Goal: Task Accomplishment & Management: Manage account settings

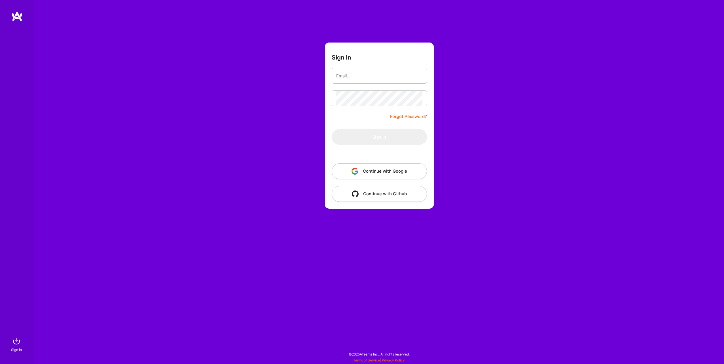
click at [391, 175] on button "Continue with Google" at bounding box center [379, 171] width 95 height 16
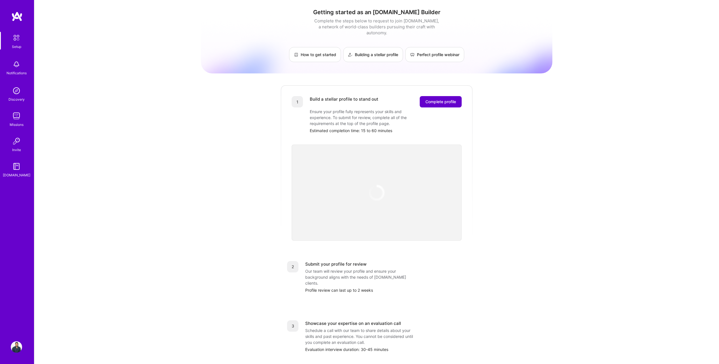
click at [448, 99] on span "Complete profile" at bounding box center [441, 102] width 31 height 6
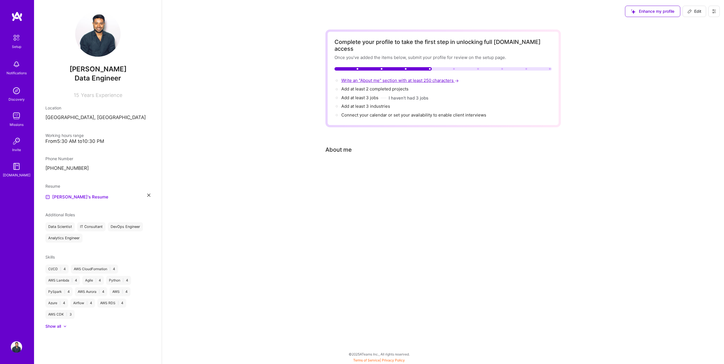
click at [363, 78] on span "Write an "About me" section with at least 250 characters →" at bounding box center [400, 80] width 119 height 5
select select "CA"
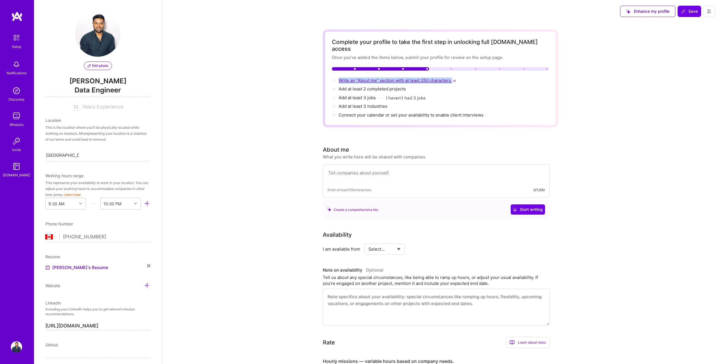
copy span "Write an "About me" section with at least 250 characters"
drag, startPoint x: 470, startPoint y: 73, endPoint x: 339, endPoint y: 73, distance: 131.0
click at [339, 77] on div "Write an "About me" section with at least 250 characters →" at bounding box center [440, 80] width 217 height 6
drag, startPoint x: 396, startPoint y: 164, endPoint x: 335, endPoint y: 165, distance: 60.4
click at [335, 169] on textarea at bounding box center [436, 175] width 217 height 13
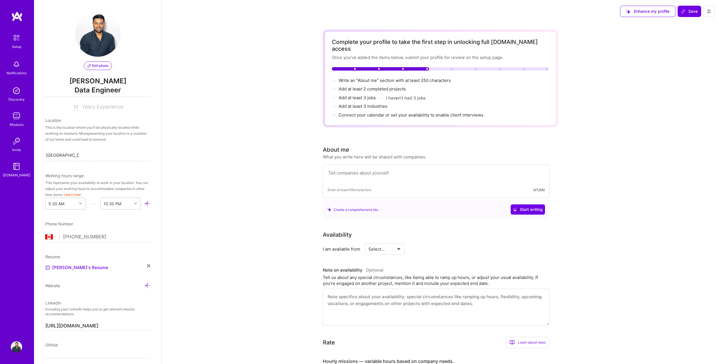
paste textarea "With over a decade of experience as a Data Engineer, I have worked extensively …"
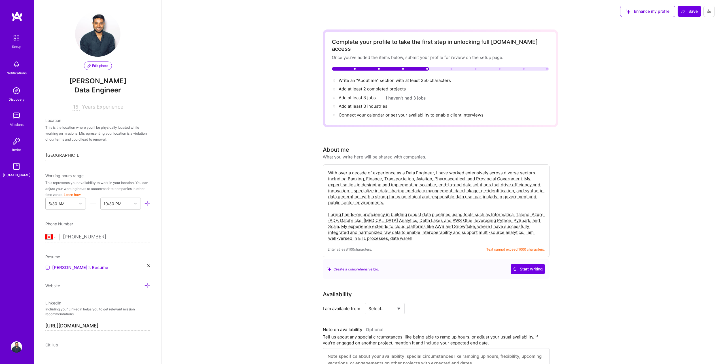
click at [424, 195] on textarea "With over a decade of experience as a Data Engineer, I have worked extensively …" at bounding box center [436, 205] width 217 height 73
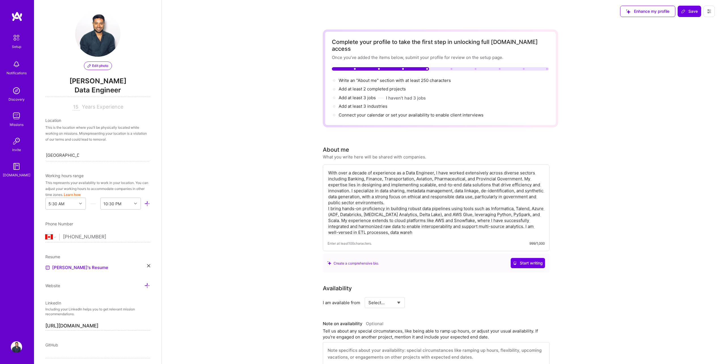
click at [387, 226] on textarea "With over a decade of experience as a Data Engineer, I have worked extensively …" at bounding box center [436, 202] width 217 height 67
type textarea "With over a decade of experience as a Data Engineer, I have worked extensively …"
click at [391, 228] on textarea "With over a decade of experience as a Data Engineer, I have worked extensively …" at bounding box center [436, 202] width 217 height 67
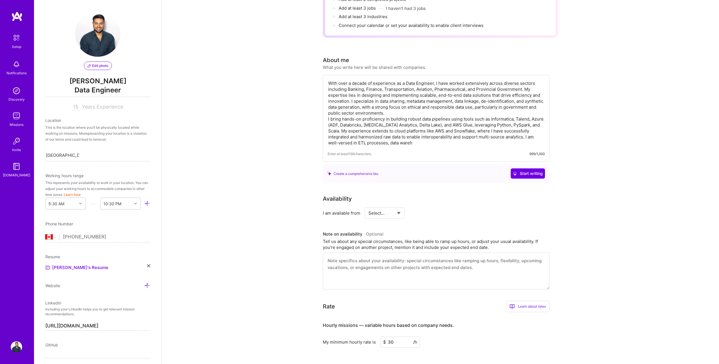
scroll to position [57, 0]
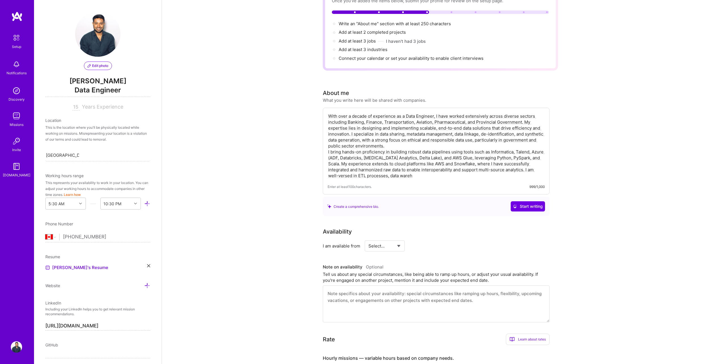
drag, startPoint x: 408, startPoint y: 170, endPoint x: 307, endPoint y: 92, distance: 127.5
click at [307, 92] on div "Complete your profile to take the first step in unlocking full [DOMAIN_NAME] ac…" at bounding box center [441, 247] width 558 height 562
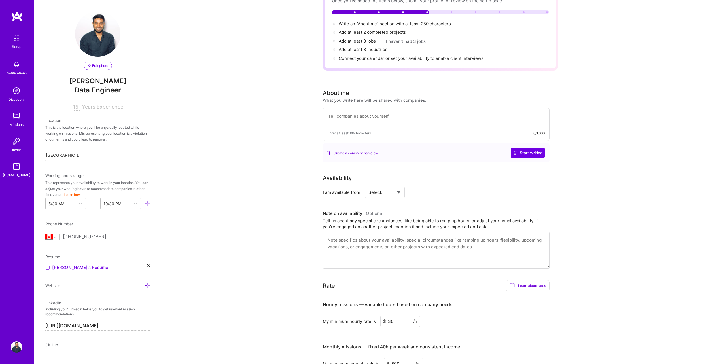
paste textarea "With over 10 years as a Data Engineer, I have delivered scalable data solutions…"
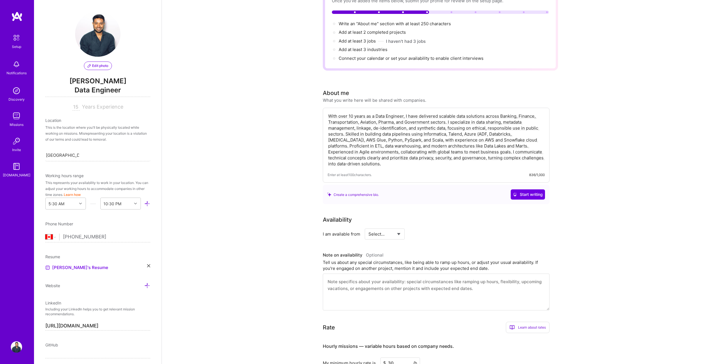
type textarea "With over 10 years as a Data Engineer, I have delivered scalable data solutions…"
click at [629, 202] on div "Complete your profile to take the first step in unlocking full [DOMAIN_NAME] ac…" at bounding box center [441, 241] width 558 height 550
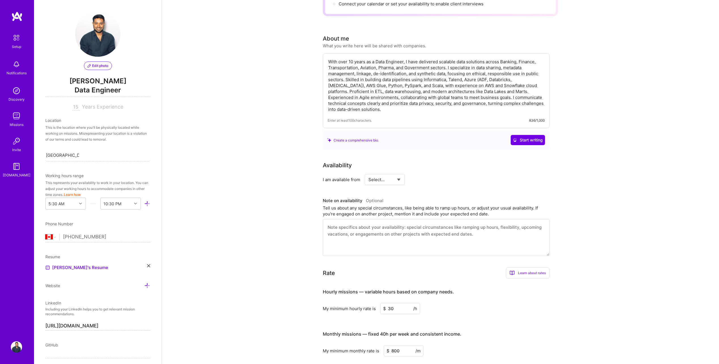
scroll to position [113, 0]
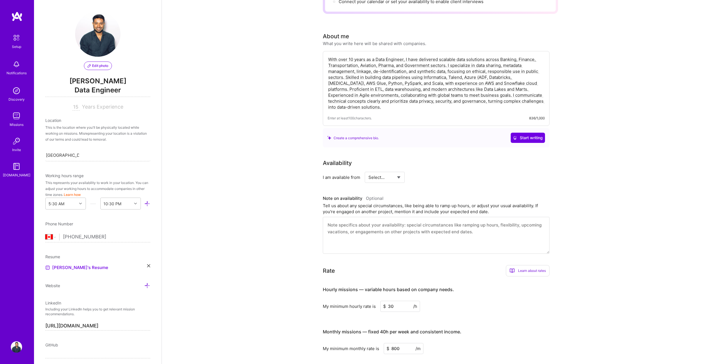
click at [385, 101] on textarea "With over 10 years as a Data Engineer, I have delivered scalable data solutions…" at bounding box center [436, 83] width 217 height 55
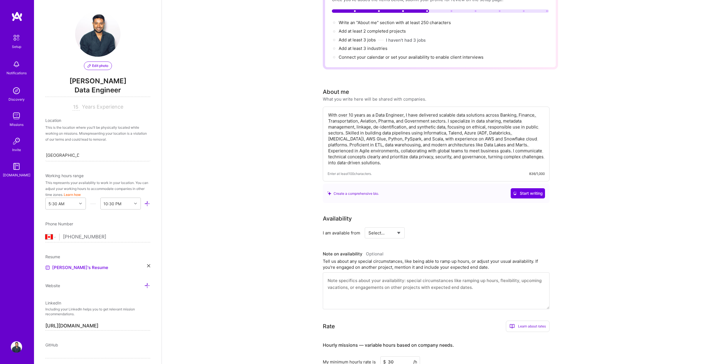
scroll to position [57, 0]
click at [539, 192] on span "Start writing" at bounding box center [528, 195] width 30 height 6
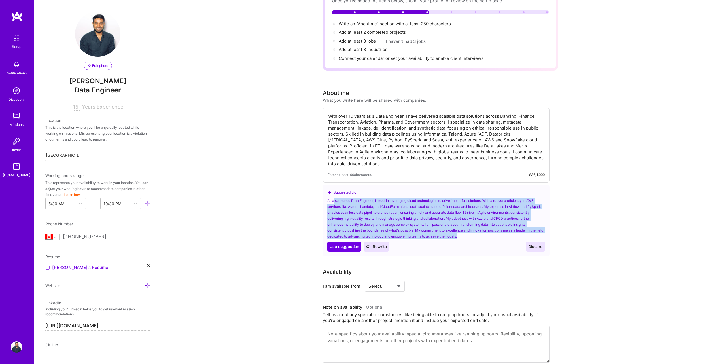
drag, startPoint x: 339, startPoint y: 196, endPoint x: 471, endPoint y: 231, distance: 136.9
click at [471, 231] on div "As a seasoned Data Engineer, I excel in leveraging cloud technologies to drive …" at bounding box center [437, 219] width 218 height 42
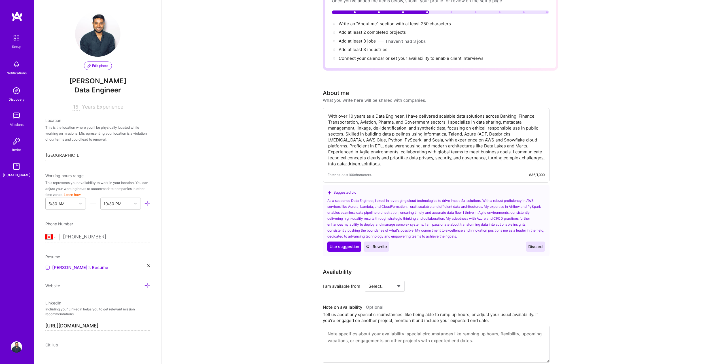
drag, startPoint x: 471, startPoint y: 231, endPoint x: 434, endPoint y: 248, distance: 40.6
click at [434, 248] on div "Suggested bio As a seasoned Data Engineer, I excel in leveraging cloud technolo…" at bounding box center [436, 220] width 227 height 71
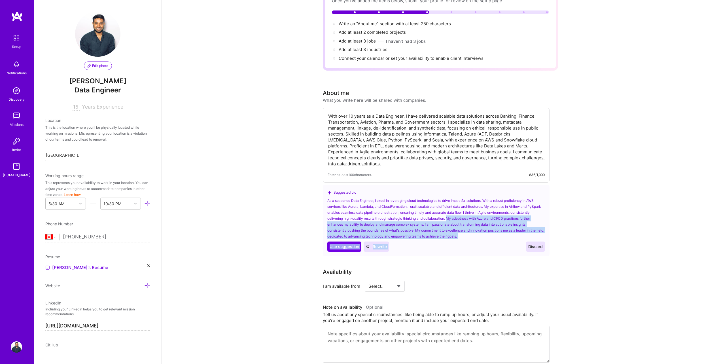
drag, startPoint x: 448, startPoint y: 212, endPoint x: 468, endPoint y: 241, distance: 34.7
click at [468, 241] on div "As a seasoned Data Engineer, I excel in leveraging cloud technologies to drive …" at bounding box center [437, 225] width 218 height 54
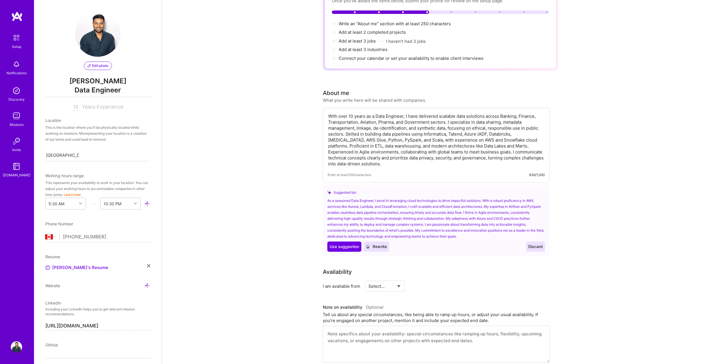
drag, startPoint x: 468, startPoint y: 241, endPoint x: 448, endPoint y: 254, distance: 23.5
click at [448, 254] on div "Complete your profile to take the first step in unlocking full [DOMAIN_NAME] ac…" at bounding box center [440, 264] width 235 height 582
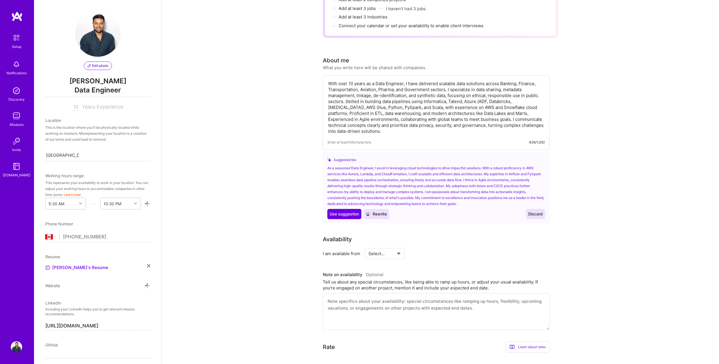
scroll to position [113, 0]
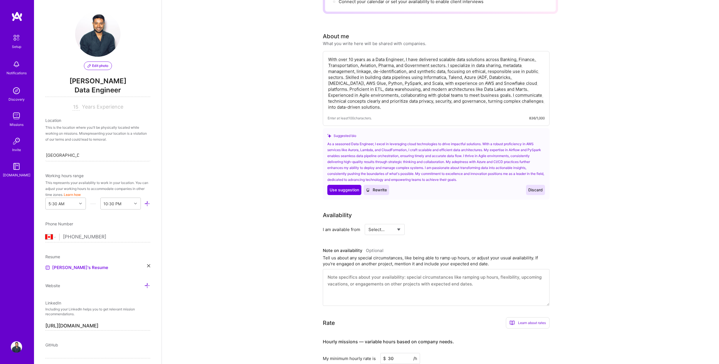
click at [384, 222] on select "Select... Right Now Future Date Not Available" at bounding box center [385, 229] width 33 height 14
select select "Right Now"
click at [369, 222] on select "Select... Right Now Future Date Not Available" at bounding box center [385, 229] width 33 height 14
click at [428, 225] on input at bounding box center [437, 229] width 34 height 11
click at [484, 229] on div "Availability I am available from Select... Right Now Future Date Not Available …" at bounding box center [440, 258] width 235 height 95
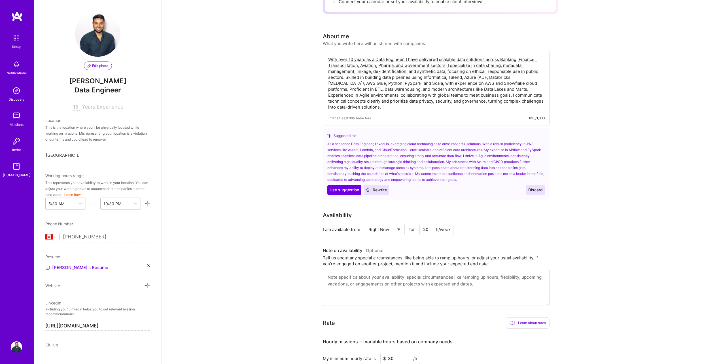
click at [427, 224] on input "20" at bounding box center [437, 229] width 34 height 11
type input "30"
click at [484, 228] on div "I am available from Select... Right Now Future Date Not Available for 30 h/week" at bounding box center [436, 229] width 227 height 11
click at [364, 274] on textarea at bounding box center [436, 287] width 227 height 37
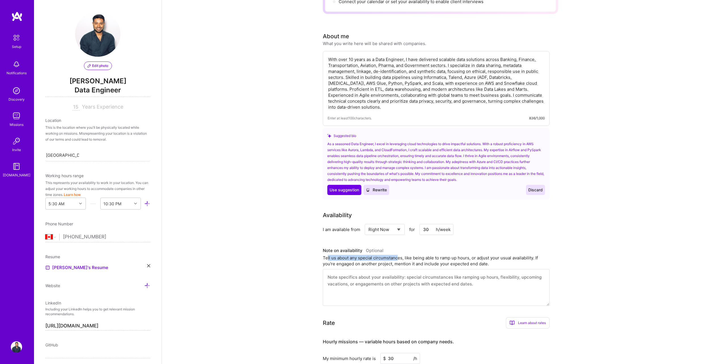
drag, startPoint x: 328, startPoint y: 252, endPoint x: 398, endPoint y: 252, distance: 69.8
click at [398, 255] on div "Tell us about any special circumstances, like being able to ramp up hours, or a…" at bounding box center [436, 261] width 227 height 12
drag, startPoint x: 398, startPoint y: 252, endPoint x: 411, endPoint y: 252, distance: 13.3
click at [411, 255] on div "Tell us about any special circumstances, like being able to ramp up hours, or a…" at bounding box center [436, 261] width 227 height 12
drag, startPoint x: 408, startPoint y: 252, endPoint x: 468, endPoint y: 252, distance: 60.4
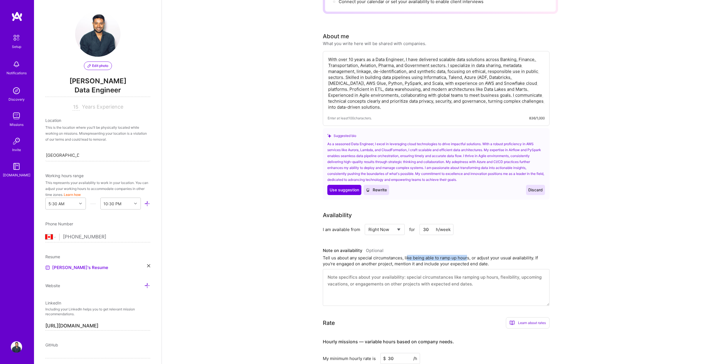
click at [468, 255] on div "Tell us about any special circumstances, like being able to ramp up hours, or a…" at bounding box center [436, 261] width 227 height 12
drag, startPoint x: 468, startPoint y: 252, endPoint x: 482, endPoint y: 252, distance: 14.5
click at [482, 255] on div "Tell us about any special circumstances, like being able to ramp up hours, or a…" at bounding box center [436, 261] width 227 height 12
drag, startPoint x: 475, startPoint y: 252, endPoint x: 531, endPoint y: 252, distance: 55.9
click at [531, 255] on div "Tell us about any special circumstances, like being able to ramp up hours, or a…" at bounding box center [436, 261] width 227 height 12
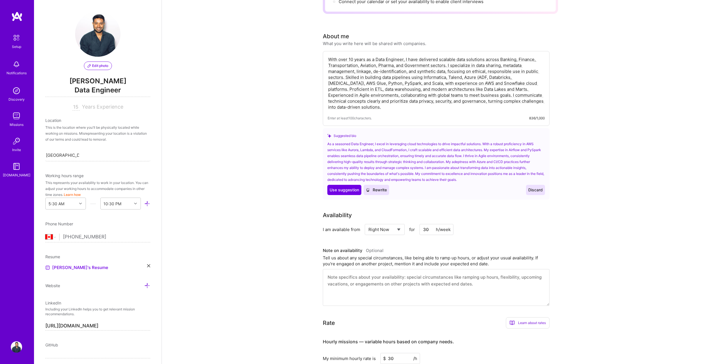
click at [489, 257] on div "Tell us about any special circumstances, like being able to ramp up hours, or a…" at bounding box center [436, 261] width 227 height 12
drag, startPoint x: 489, startPoint y: 257, endPoint x: 321, endPoint y: 253, distance: 167.6
click at [321, 253] on div "Complete your profile to take the first step in unlocking full [DOMAIN_NAME] ac…" at bounding box center [441, 210] width 558 height 603
click at [594, 225] on div "Complete your profile to take the first step in unlocking full [DOMAIN_NAME] ac…" at bounding box center [441, 210] width 558 height 603
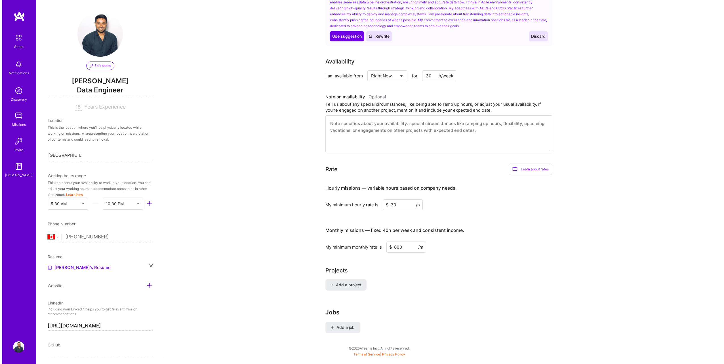
scroll to position [279, 0]
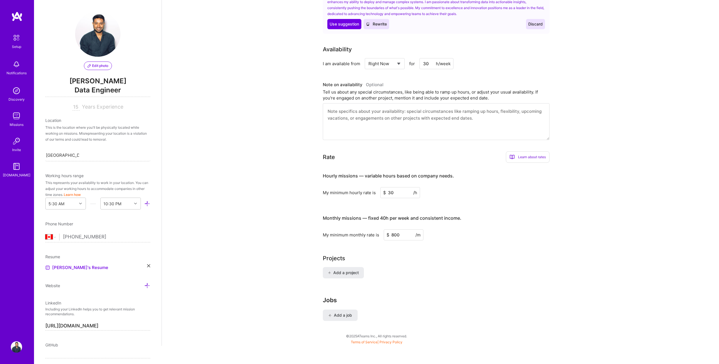
drag, startPoint x: 402, startPoint y: 230, endPoint x: 391, endPoint y: 230, distance: 10.5
click at [391, 230] on input "800" at bounding box center [404, 234] width 40 height 11
type input "1"
type input "3000"
click at [423, 254] on div "Projects" at bounding box center [440, 258] width 235 height 9
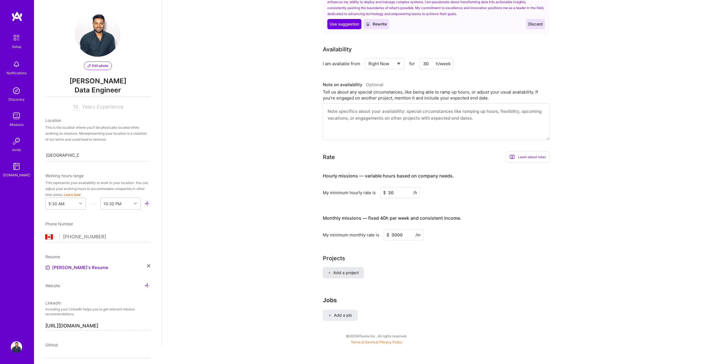
click at [351, 270] on span "Add a project" at bounding box center [343, 273] width 31 height 6
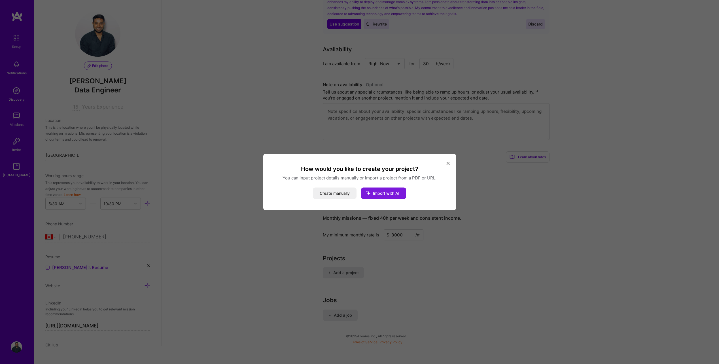
click at [387, 195] on span "Import with AI" at bounding box center [386, 193] width 26 height 5
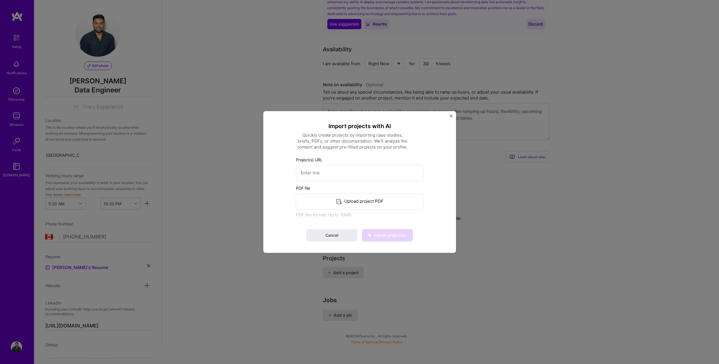
click at [351, 203] on div "Upload project PDF" at bounding box center [360, 201] width 128 height 16
click at [451, 115] on img "Close" at bounding box center [451, 116] width 3 height 3
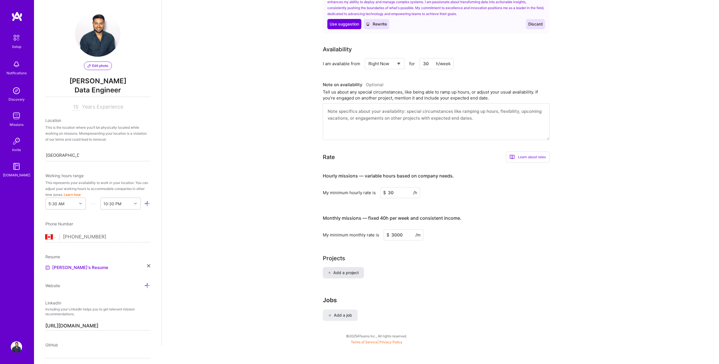
click at [350, 270] on span "Add a project" at bounding box center [343, 273] width 31 height 6
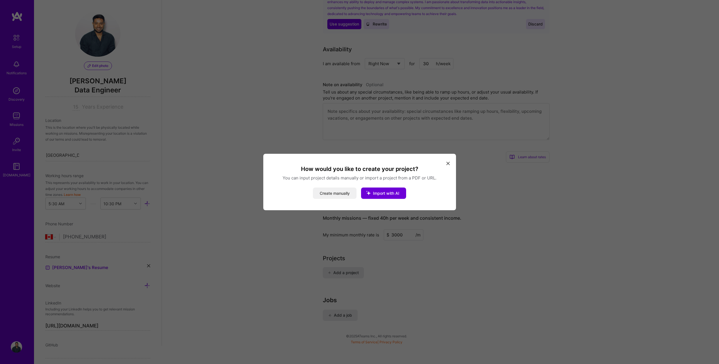
click at [342, 195] on button "Create manually" at bounding box center [335, 193] width 44 height 11
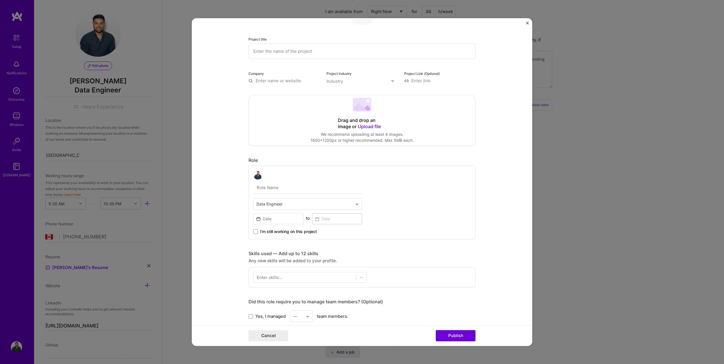
scroll to position [12, 0]
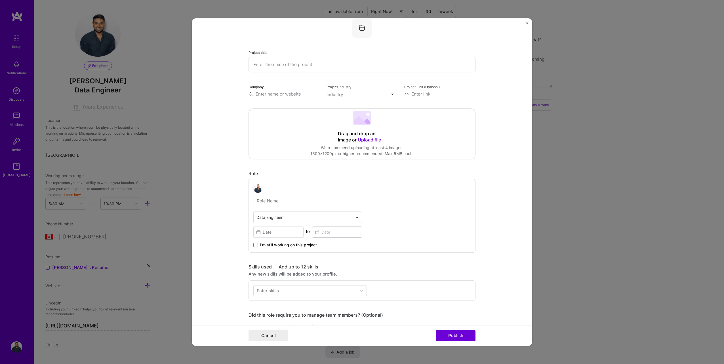
click at [271, 202] on input "text" at bounding box center [307, 201] width 109 height 12
click at [262, 245] on span "I’m still working on this project" at bounding box center [288, 245] width 57 height 6
click at [0, 0] on input "I’m still working on this project" at bounding box center [0, 0] width 0 height 0
click at [262, 245] on span "I’m still working on this project" at bounding box center [288, 245] width 57 height 6
click at [0, 0] on input "I’m still working on this project" at bounding box center [0, 0] width 0 height 0
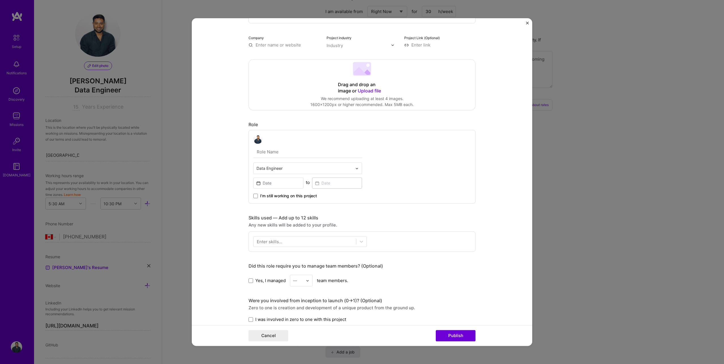
scroll to position [69, 0]
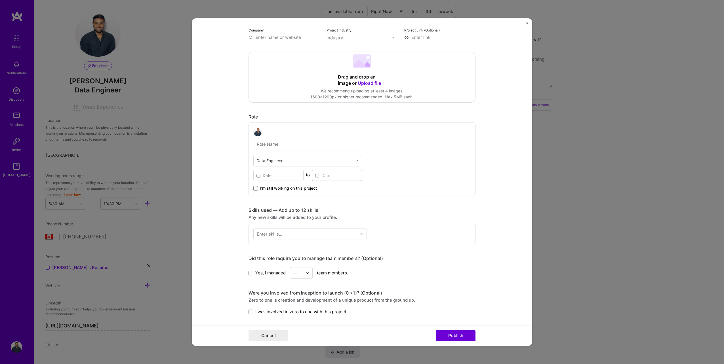
click at [269, 234] on div "Enter skills..." at bounding box center [270, 234] width 26 height 6
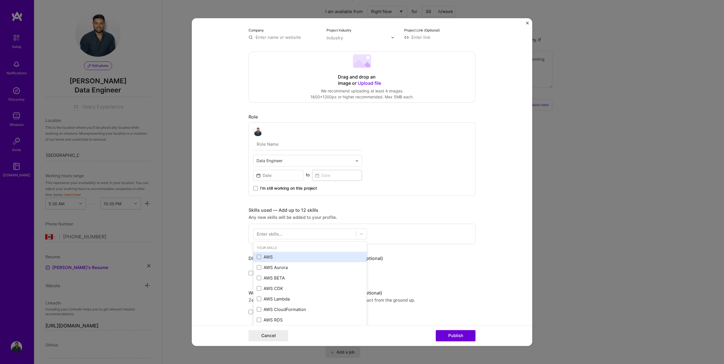
click at [270, 257] on div "AWS" at bounding box center [310, 257] width 107 height 6
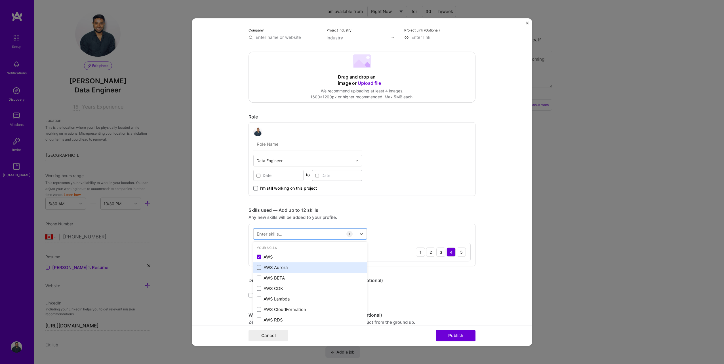
click at [270, 266] on div "AWS Aurora" at bounding box center [310, 268] width 107 height 6
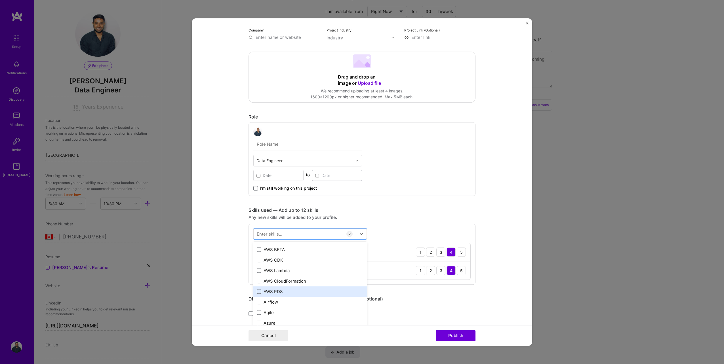
click at [271, 292] on div "AWS RDS" at bounding box center [310, 292] width 107 height 6
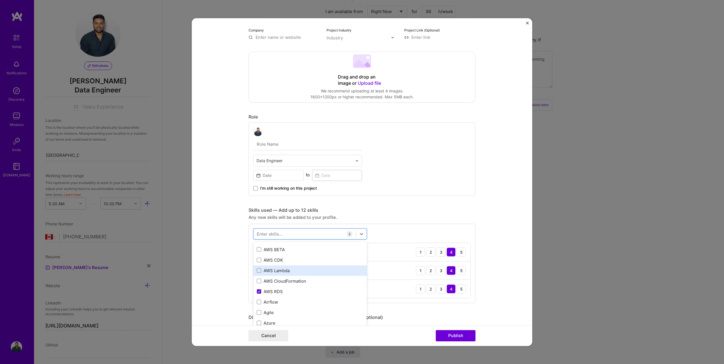
click at [273, 270] on div "AWS Lambda" at bounding box center [310, 271] width 107 height 6
click at [271, 276] on div "Airflow" at bounding box center [310, 274] width 107 height 6
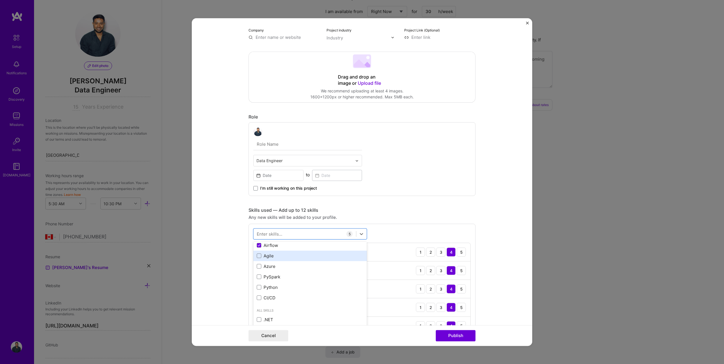
click at [268, 257] on div "Agile" at bounding box center [310, 256] width 107 height 6
click at [269, 267] on div "Azure" at bounding box center [310, 266] width 107 height 6
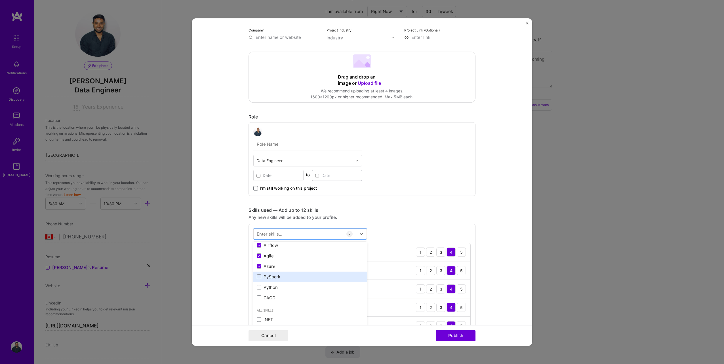
click at [269, 278] on div "PySpark" at bounding box center [310, 277] width 107 height 6
click at [269, 286] on div "Python" at bounding box center [310, 287] width 107 height 6
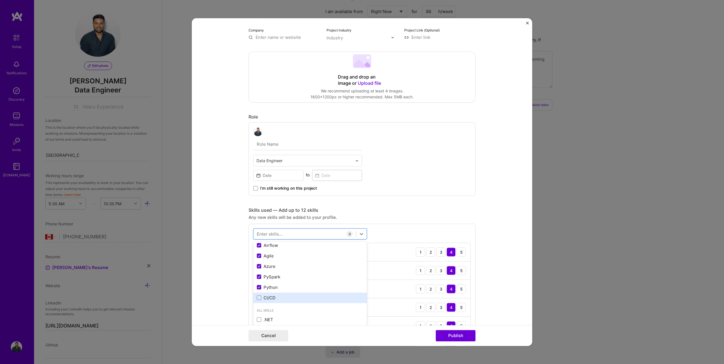
click at [269, 299] on div "CI/CD" at bounding box center [310, 298] width 107 height 6
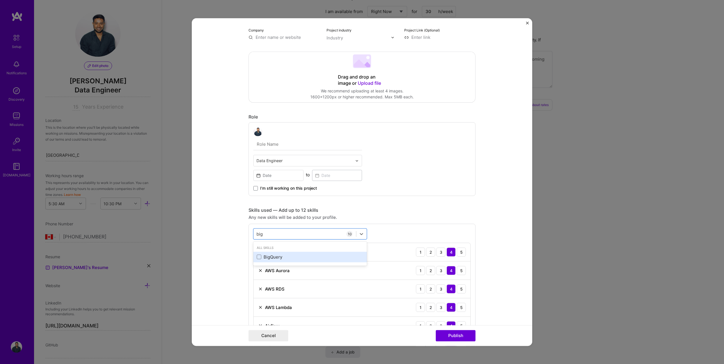
click at [277, 258] on div "BigQuery" at bounding box center [310, 257] width 107 height 6
type input "big"
click at [444, 197] on div "Project title Company Project industry Industry Project Link (Optional) Drag an…" at bounding box center [361, 340] width 227 height 759
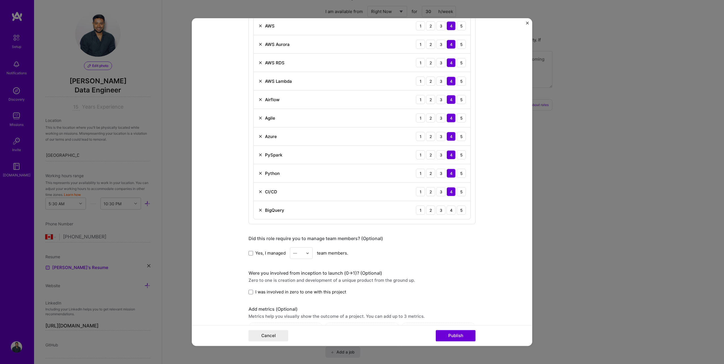
scroll to position [295, 0]
click at [249, 253] on span at bounding box center [250, 252] width 5 height 5
click at [0, 0] on input "Yes, I managed" at bounding box center [0, 0] width 0 height 0
click at [298, 251] on input "text" at bounding box center [298, 253] width 10 height 6
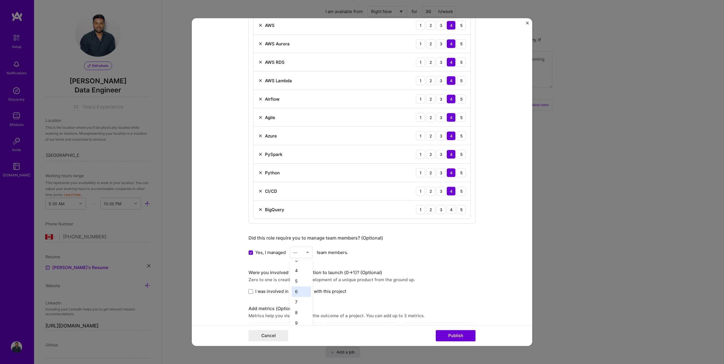
click at [297, 293] on div "6" at bounding box center [301, 291] width 19 height 10
click at [248, 292] on span at bounding box center [250, 291] width 5 height 5
click at [0, 0] on input "I was involved in zero to one with this project" at bounding box center [0, 0] width 0 height 0
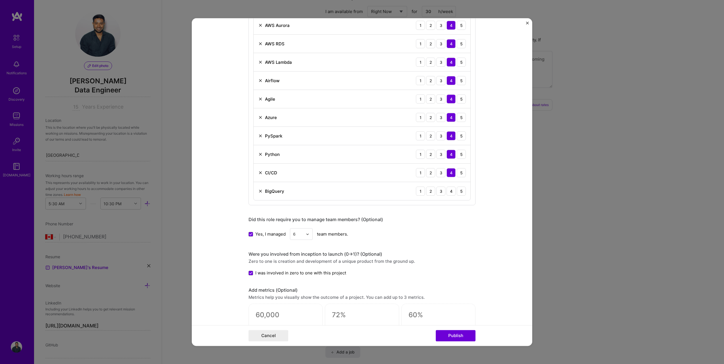
scroll to position [324, 0]
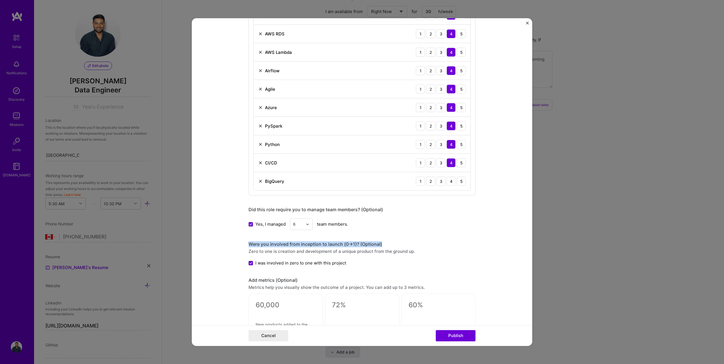
drag, startPoint x: 246, startPoint y: 242, endPoint x: 380, endPoint y: 244, distance: 134.4
click at [380, 244] on form "Project title Company Project industry Industry Project Link (Optional) Drag an…" at bounding box center [362, 182] width 340 height 328
click at [261, 252] on div "Zero to one is creation and development of a unique product from the ground up." at bounding box center [361, 251] width 227 height 6
drag, startPoint x: 249, startPoint y: 252, endPoint x: 291, endPoint y: 252, distance: 42.3
click at [291, 252] on div "Zero to one is creation and development of a unique product from the ground up." at bounding box center [361, 251] width 227 height 6
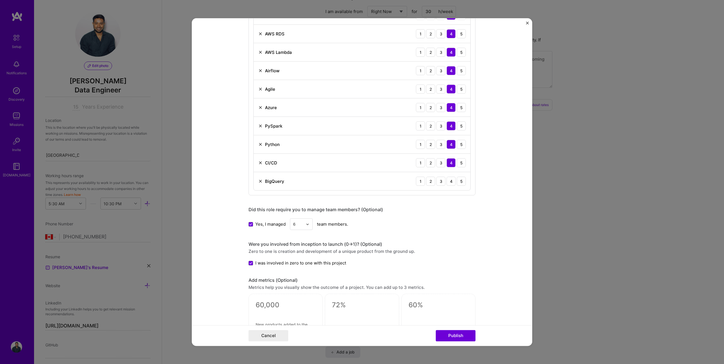
drag, startPoint x: 291, startPoint y: 252, endPoint x: 322, endPoint y: 253, distance: 30.7
click at [322, 253] on div "Zero to one is creation and development of a unique product from the ground up." at bounding box center [361, 251] width 227 height 6
drag, startPoint x: 330, startPoint y: 252, endPoint x: 420, endPoint y: 254, distance: 90.2
click at [420, 254] on div "Zero to one is creation and development of a unique product from the ground up." at bounding box center [361, 251] width 227 height 6
drag, startPoint x: 420, startPoint y: 254, endPoint x: 413, endPoint y: 261, distance: 10.0
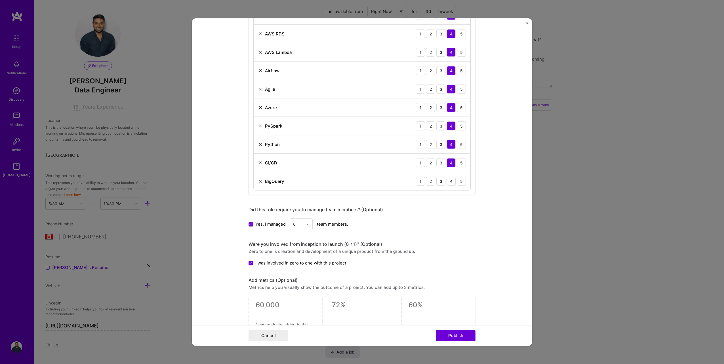
click at [419, 261] on div "I was involved in zero to one with this project" at bounding box center [361, 263] width 227 height 6
click at [258, 262] on span "I was involved in zero to one with this project" at bounding box center [300, 263] width 91 height 6
click at [0, 0] on input "I was involved in zero to one with this project" at bounding box center [0, 0] width 0 height 0
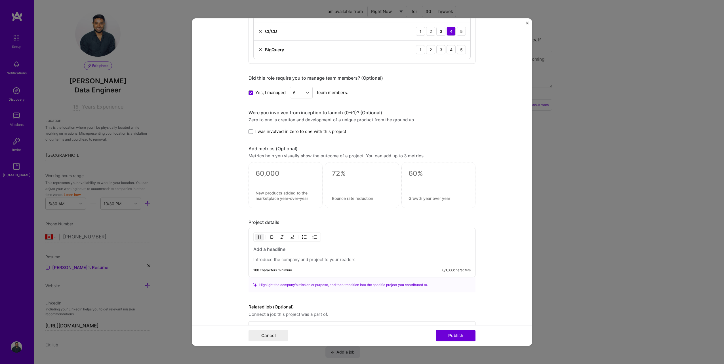
scroll to position [466, 0]
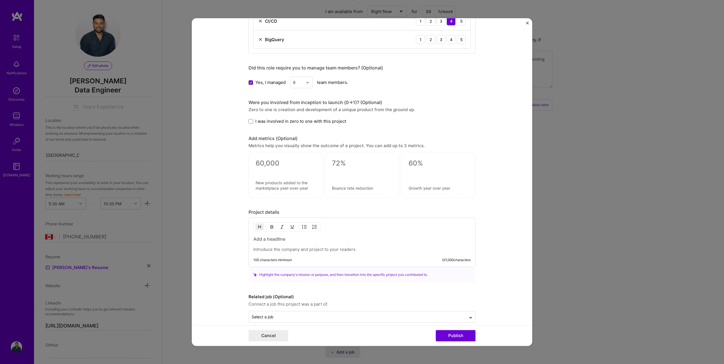
click at [335, 240] on h3 at bounding box center [361, 239] width 217 height 6
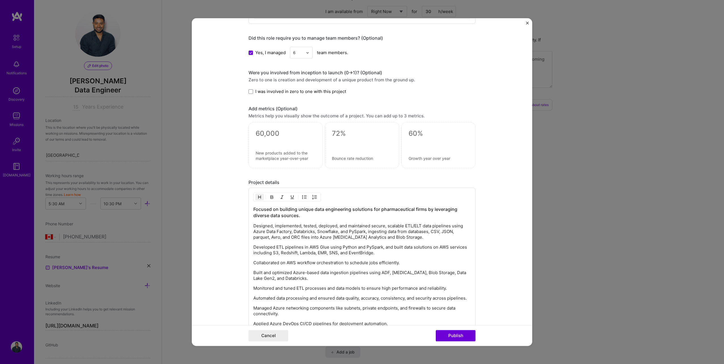
click at [329, 217] on h3 "Focused on building unique data engineering solutions for pharmaceutical firms …" at bounding box center [361, 212] width 217 height 12
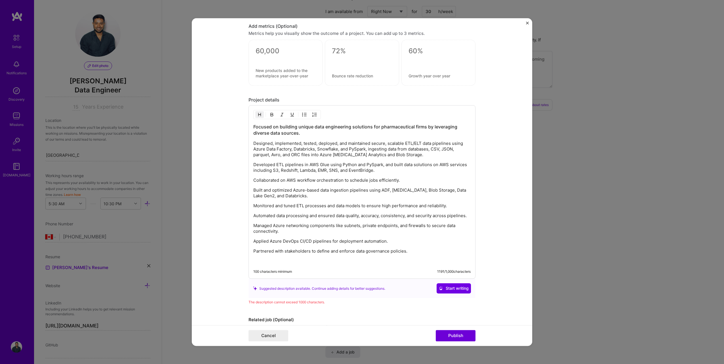
scroll to position [609, 0]
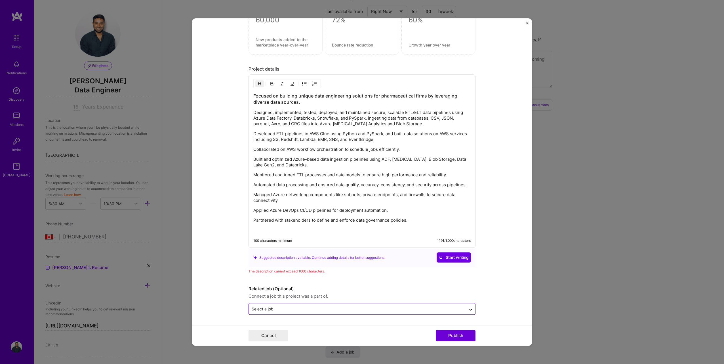
click at [349, 309] on input "text" at bounding box center [358, 309] width 212 height 6
click at [379, 314] on div "Select a job" at bounding box center [357, 309] width 217 height 11
click at [464, 338] on button "Publish" at bounding box center [456, 335] width 40 height 11
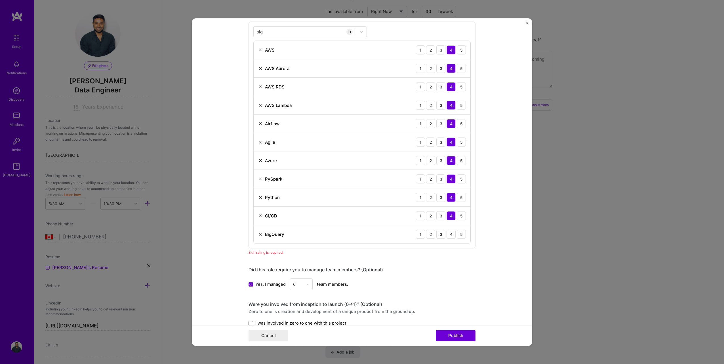
scroll to position [408, 0]
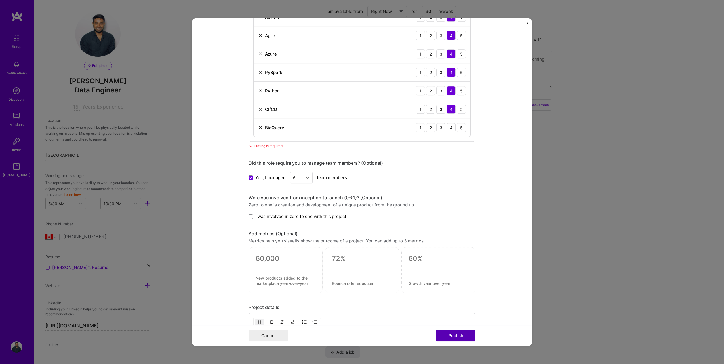
click at [457, 335] on button "Publish" at bounding box center [456, 335] width 40 height 11
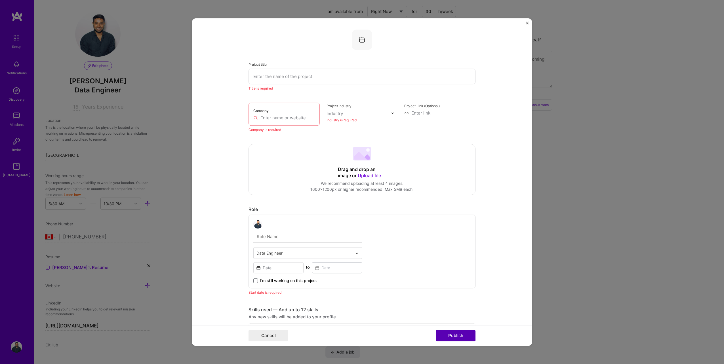
scroll to position [11, 0]
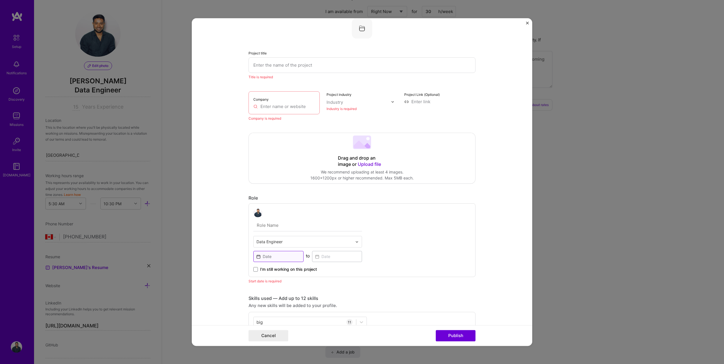
click at [261, 257] on input at bounding box center [278, 256] width 50 height 11
click at [282, 110] on div "Company" at bounding box center [283, 102] width 71 height 23
click at [281, 104] on input "text" at bounding box center [284, 107] width 62 height 6
click at [280, 106] on input "text" at bounding box center [284, 107] width 62 height 6
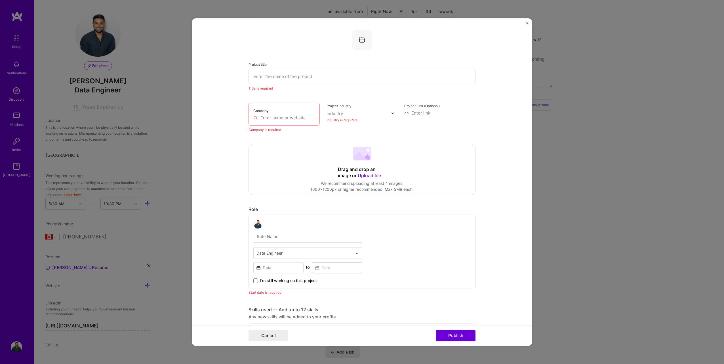
click at [282, 76] on input "text" at bounding box center [361, 77] width 227 height 16
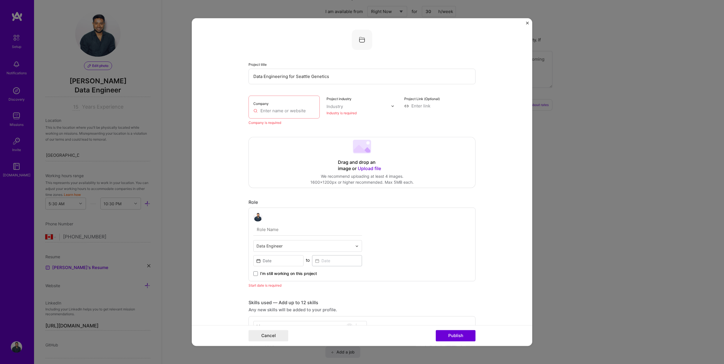
type input "Data Engineering for Seattle Genetics"
click at [304, 229] on input "text" at bounding box center [307, 230] width 109 height 12
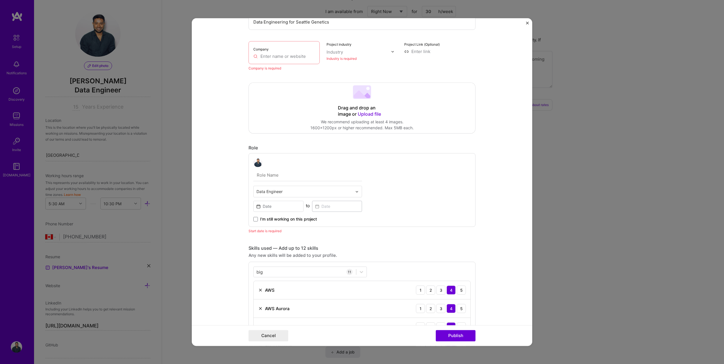
scroll to position [57, 0]
click at [279, 202] on input at bounding box center [278, 204] width 50 height 11
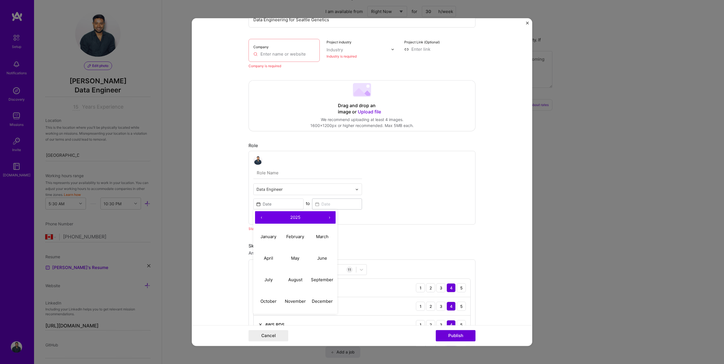
click at [450, 199] on div "Data Engineer ‹ 2025 › January February March April May June July August Septem…" at bounding box center [361, 188] width 227 height 74
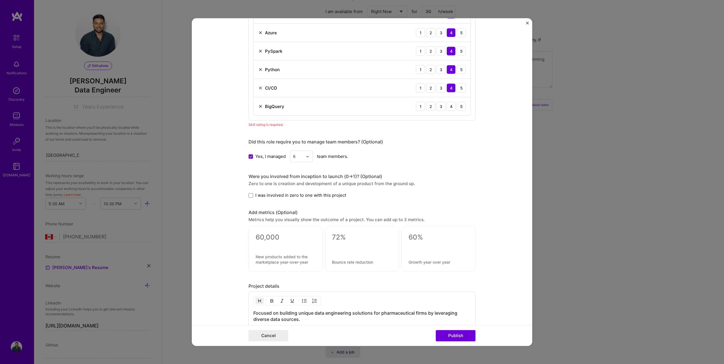
scroll to position [482, 0]
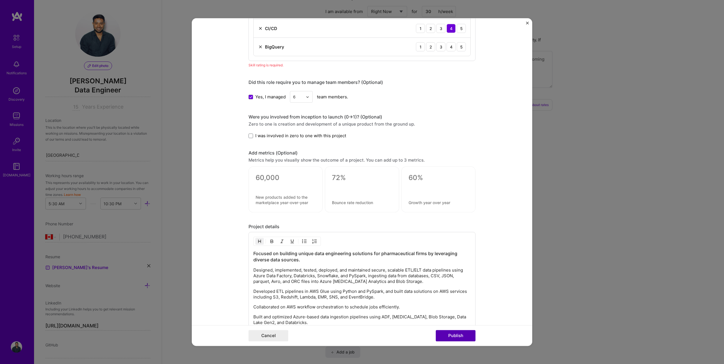
click at [450, 334] on button "Publish" at bounding box center [456, 335] width 40 height 11
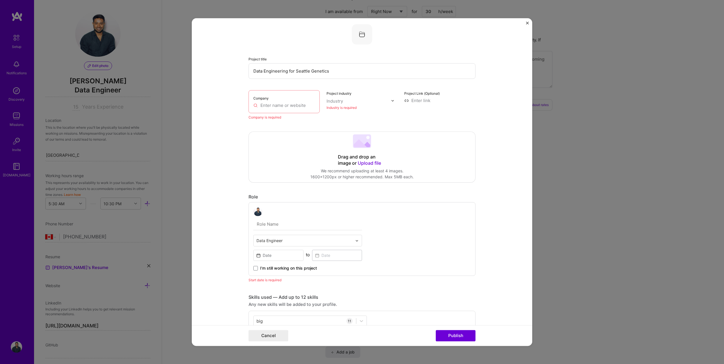
scroll to position [0, 0]
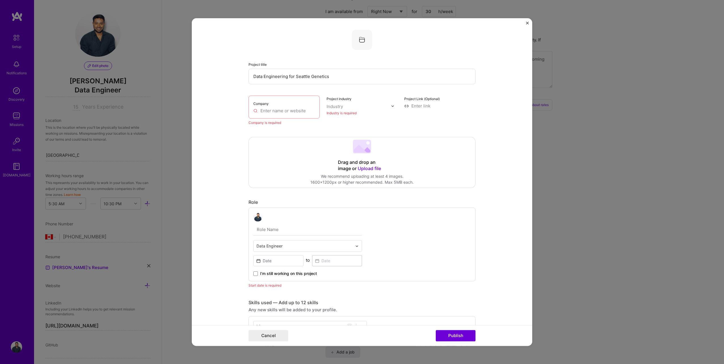
click at [273, 107] on div "Company" at bounding box center [283, 107] width 71 height 23
click at [273, 110] on input "text" at bounding box center [284, 111] width 62 height 6
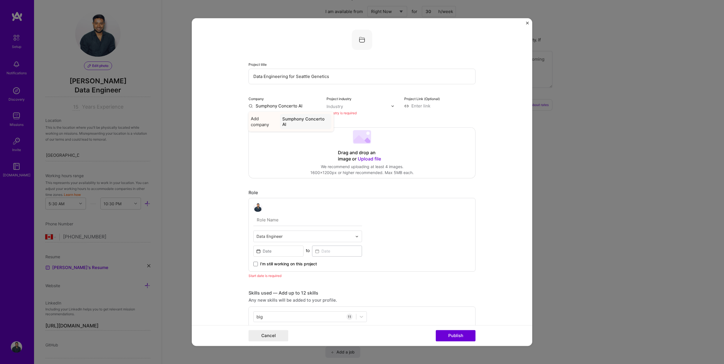
type input "Sumphony Concerto AI"
click at [289, 122] on div "Sumphony Concerto AI" at bounding box center [305, 121] width 51 height 15
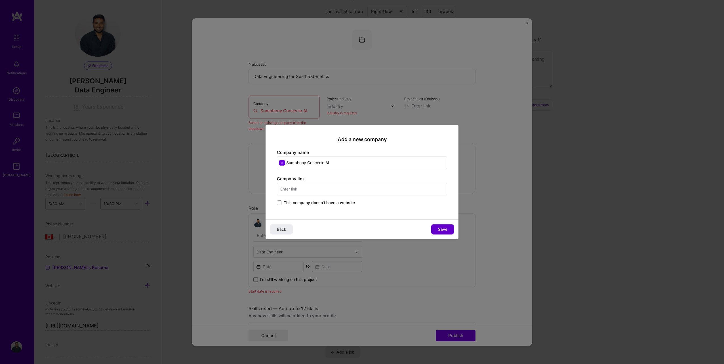
click at [442, 231] on span "Save" at bounding box center [442, 230] width 9 height 6
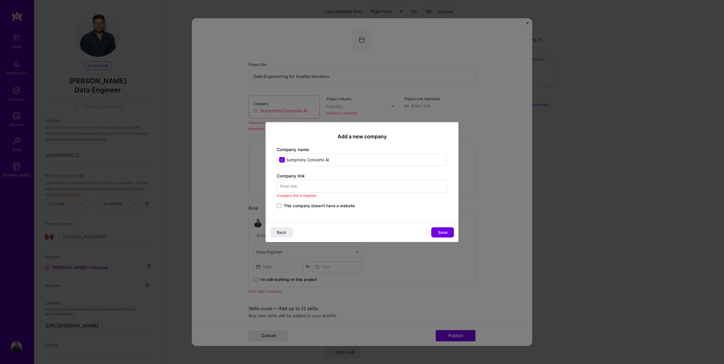
click at [303, 188] on input "text" at bounding box center [362, 186] width 170 height 12
paste input "[URL][DOMAIN_NAME]"
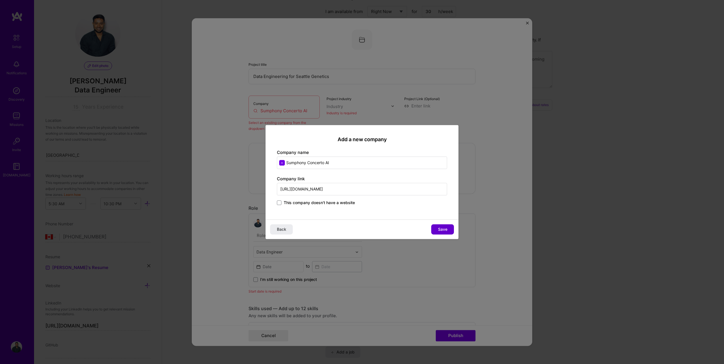
type input "[URL][DOMAIN_NAME]"
click at [447, 227] on button "Save" at bounding box center [442, 229] width 23 height 10
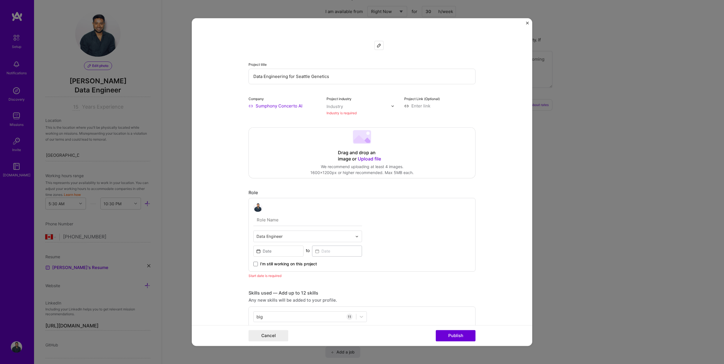
scroll to position [113, 0]
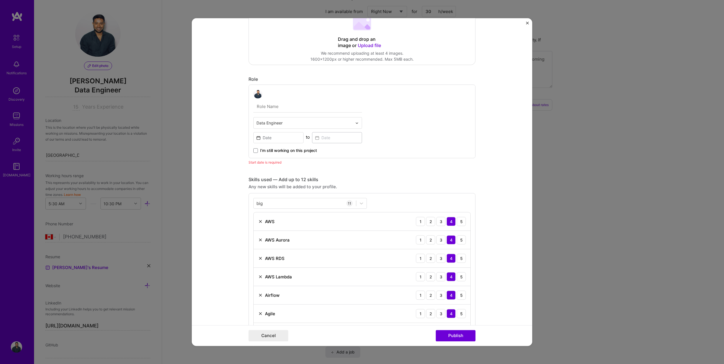
click at [284, 106] on input "text" at bounding box center [307, 107] width 109 height 12
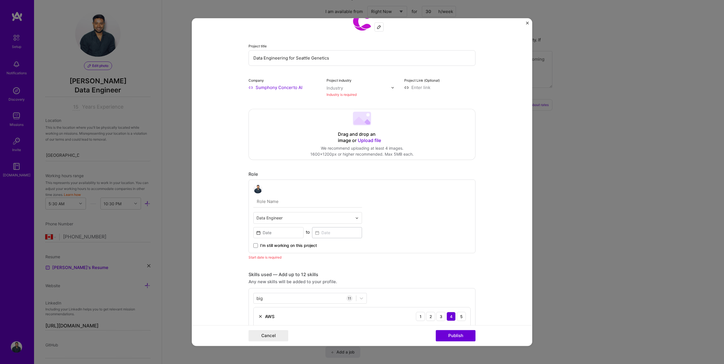
scroll to position [28, 0]
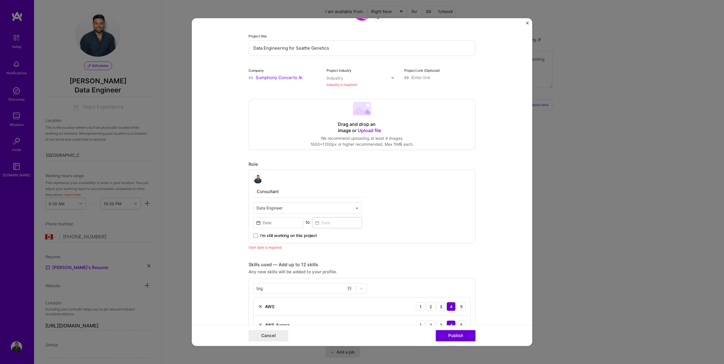
type input "Consultant"
click at [271, 223] on input at bounding box center [278, 222] width 50 height 11
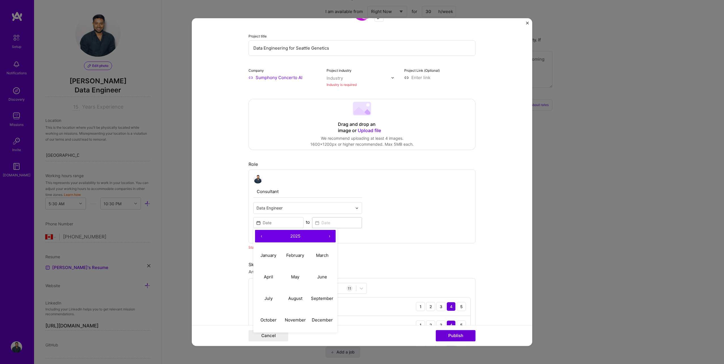
click at [261, 237] on button "‹" at bounding box center [261, 236] width 12 height 12
click at [317, 278] on abbr "June" at bounding box center [322, 276] width 10 height 5
type input "[DATE]"
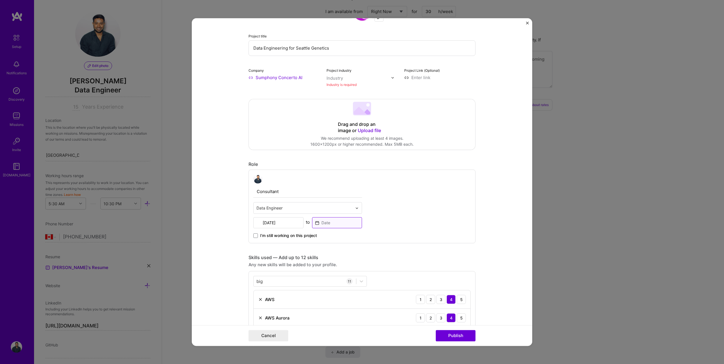
click at [323, 224] on input at bounding box center [337, 222] width 50 height 11
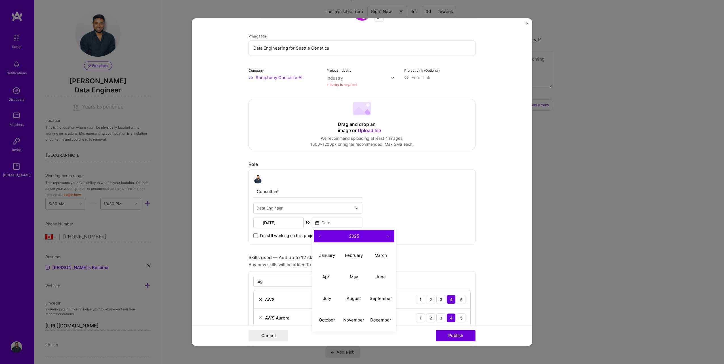
drag, startPoint x: 421, startPoint y: 209, endPoint x: 413, endPoint y: 213, distance: 8.6
click at [421, 209] on div "Consultant Data Engineer [DATE] to ‹ 2025 › January February March April May Ju…" at bounding box center [361, 207] width 227 height 74
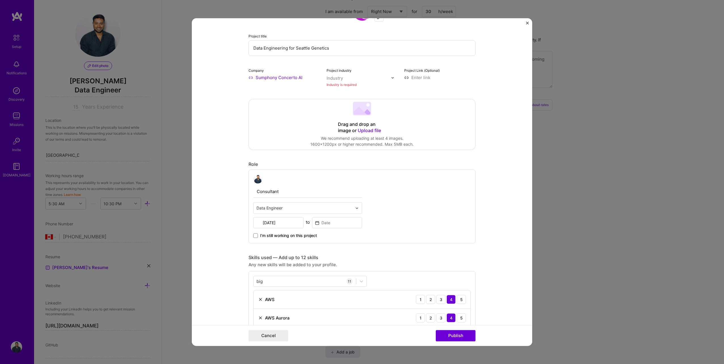
click at [282, 235] on span "I’m still working on this project" at bounding box center [288, 236] width 57 height 6
click at [0, 0] on input "I’m still working on this project" at bounding box center [0, 0] width 0 height 0
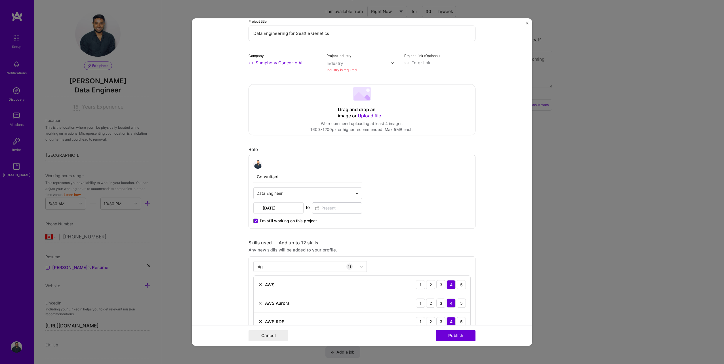
scroll to position [57, 0]
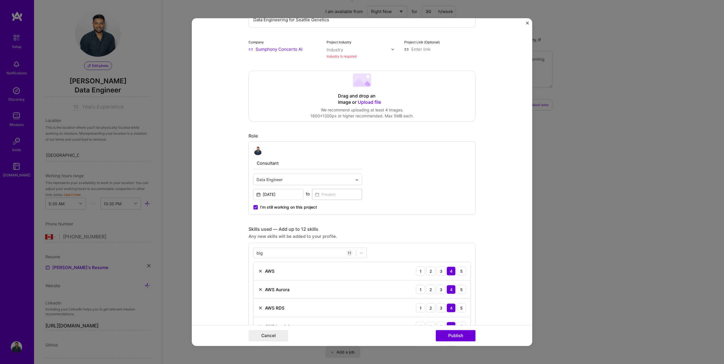
click at [280, 160] on input "Consultant" at bounding box center [307, 163] width 109 height 12
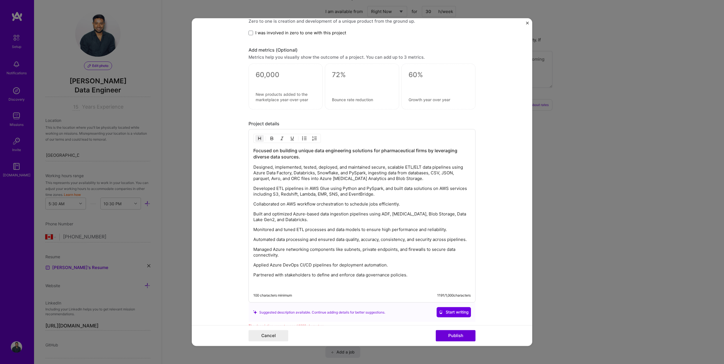
scroll to position [623, 0]
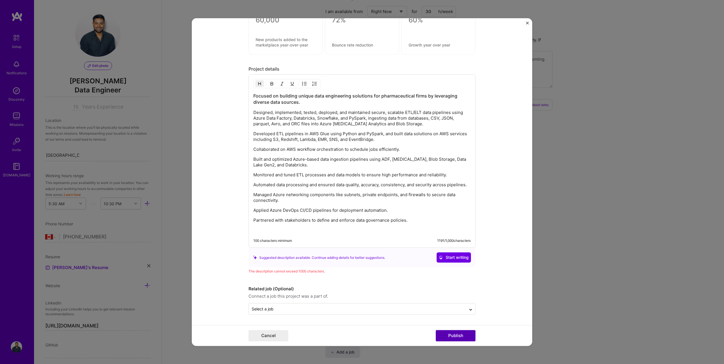
type input "Consultant at Government of [GEOGRAPHIC_DATA]"
click at [458, 333] on button "Publish" at bounding box center [456, 335] width 40 height 11
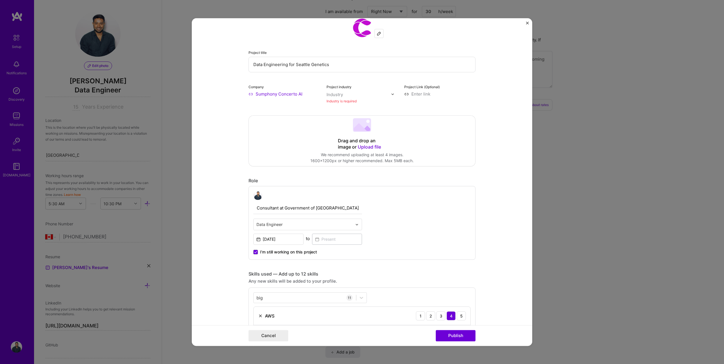
scroll to position [11, 0]
click at [335, 92] on div at bounding box center [358, 95] width 65 height 7
click at [353, 117] on div "Artifical Intelligence / Machine Learning" at bounding box center [378, 116] width 80 height 6
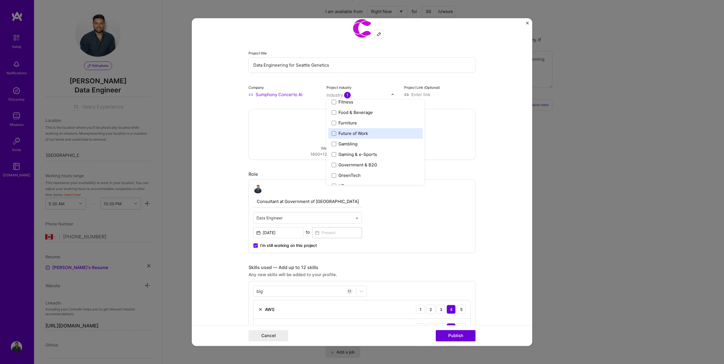
scroll to position [681, 0]
click at [357, 111] on div "Government & B2G" at bounding box center [357, 108] width 39 height 6
click at [480, 99] on form "Project title Data Engineering for Seattle Genetics Company Sumphony Concerto A…" at bounding box center [362, 182] width 340 height 328
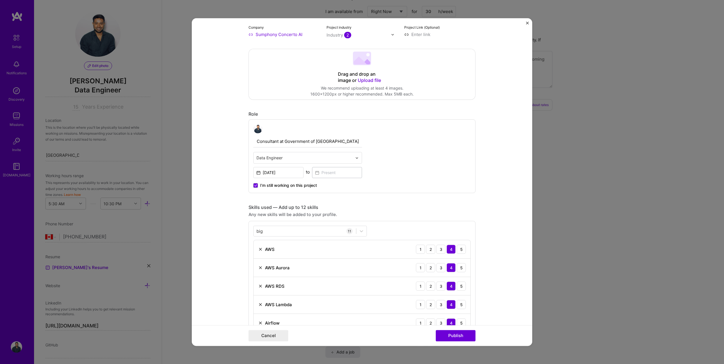
scroll to position [153, 0]
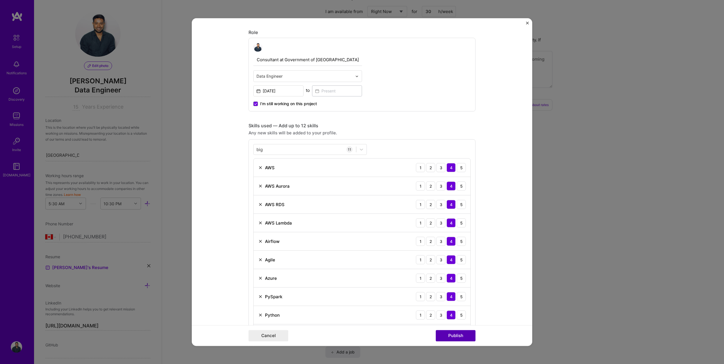
click at [452, 337] on button "Publish" at bounding box center [456, 335] width 40 height 11
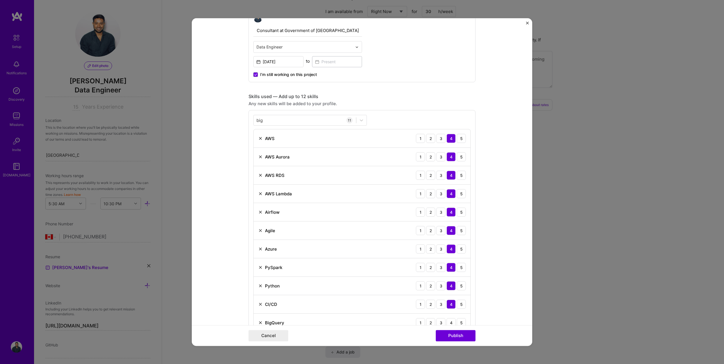
scroll to position [258, 0]
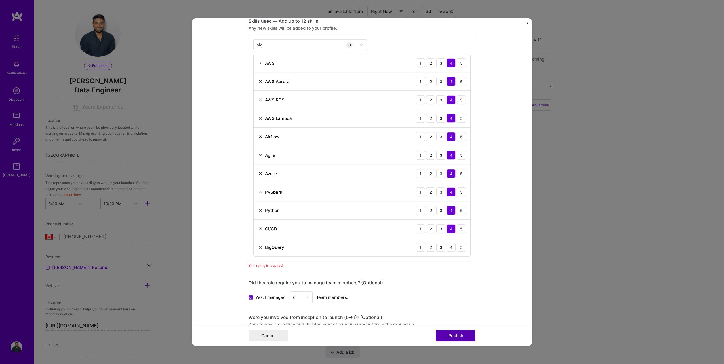
click at [447, 337] on button "Publish" at bounding box center [456, 335] width 40 height 11
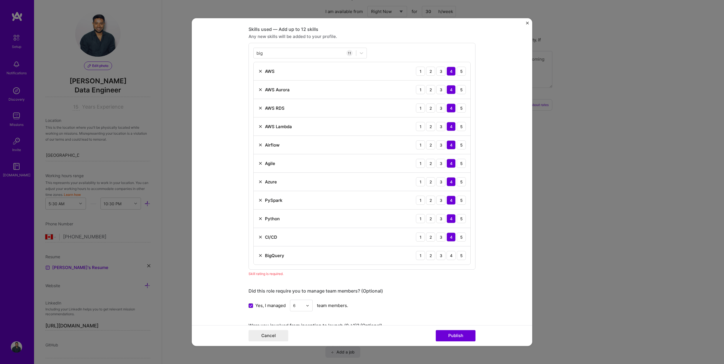
scroll to position [343, 0]
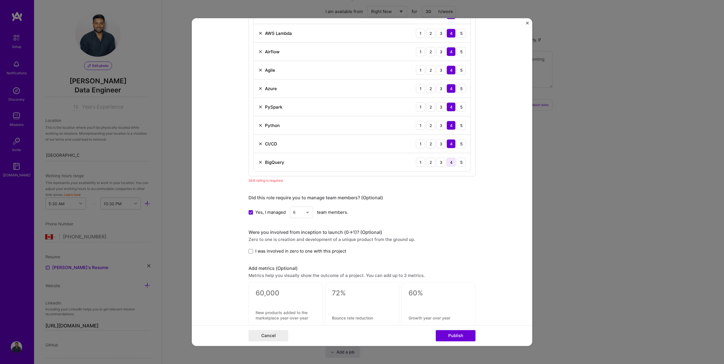
click at [449, 162] on div "4" at bounding box center [450, 162] width 9 height 9
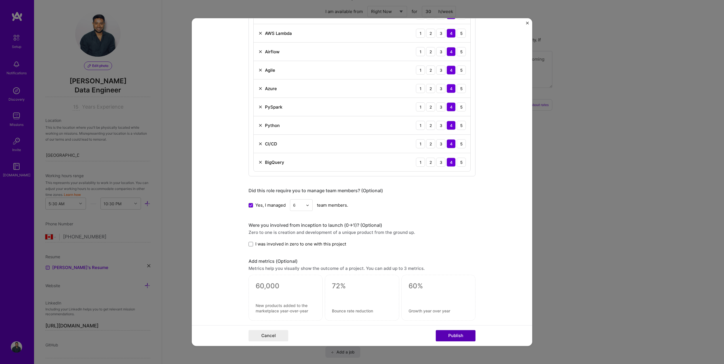
click at [458, 332] on button "Publish" at bounding box center [456, 335] width 40 height 11
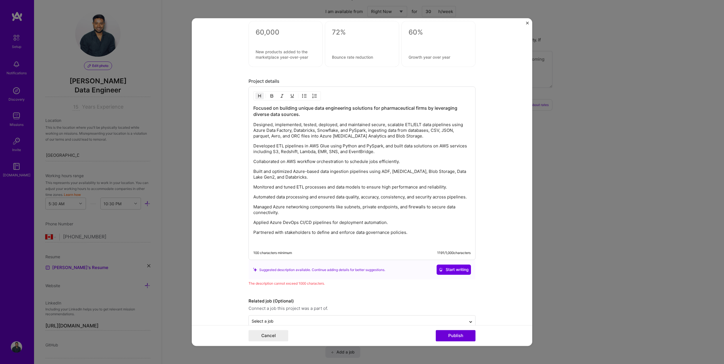
scroll to position [609, 0]
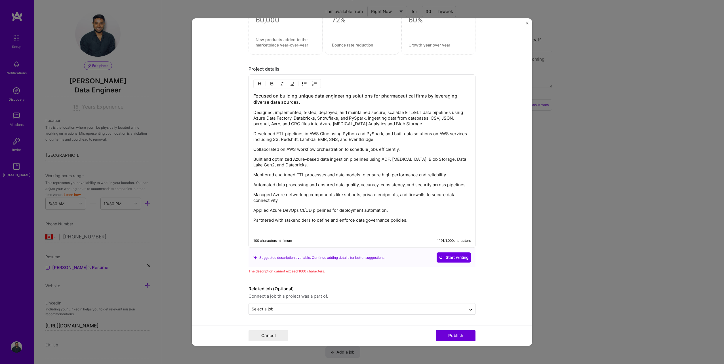
click at [424, 222] on p "Partnered with stakeholders to define and enforce data governance policies." at bounding box center [361, 221] width 217 height 6
click at [406, 210] on p "Applied Azure DevOps CI/CD pipelines for deployment automation." at bounding box center [361, 211] width 217 height 6
click at [348, 203] on p "Managed Azure networking components like subnets, private endpoints, and firewa…" at bounding box center [361, 197] width 217 height 11
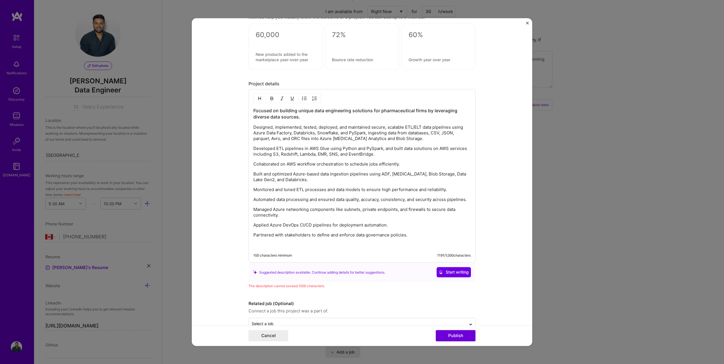
scroll to position [580, 0]
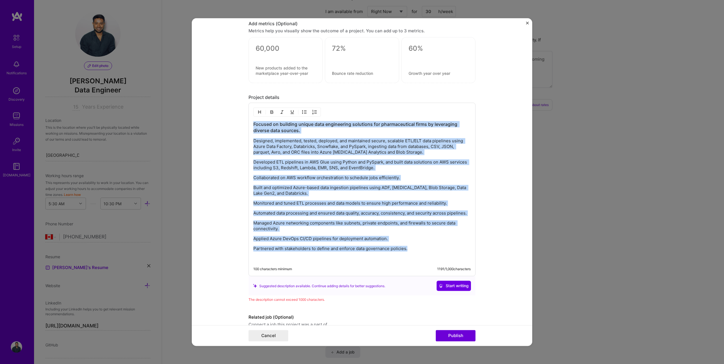
drag, startPoint x: 423, startPoint y: 251, endPoint x: 247, endPoint y: 124, distance: 217.8
click at [248, 124] on div "Focused on building unique data engineering solutions for pharmaceutical firms …" at bounding box center [361, 190] width 227 height 174
copy div "Focused on building unique data engineering solutions for pharmaceutical firms …"
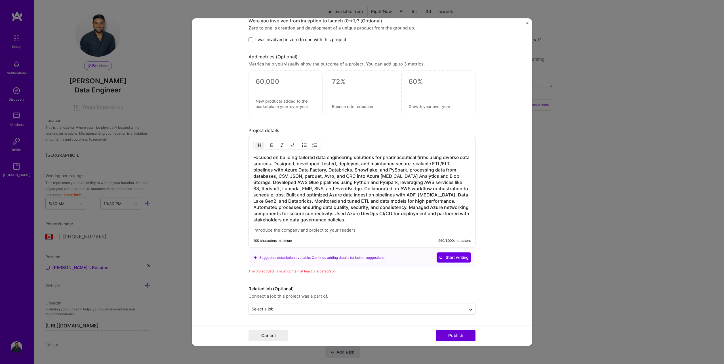
scroll to position [547, 0]
click at [452, 336] on button "Publish" at bounding box center [456, 335] width 40 height 11
click at [445, 259] on span "Start writing" at bounding box center [454, 258] width 30 height 6
click at [282, 130] on div "Project details" at bounding box center [361, 131] width 227 height 6
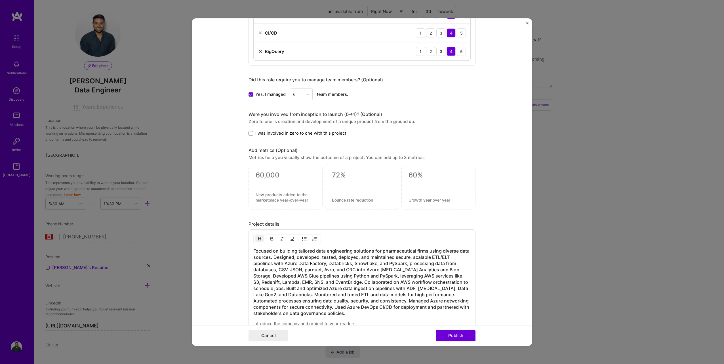
scroll to position [510, 0]
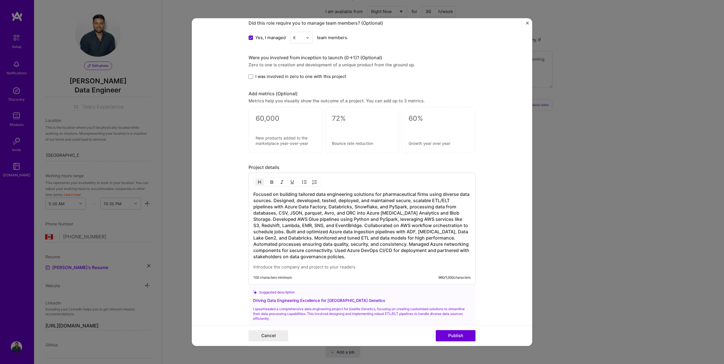
click at [295, 200] on h3 "Focused on building tailored data engineering solutions for pharmaceutical firm…" at bounding box center [361, 225] width 217 height 69
click at [356, 266] on p at bounding box center [361, 268] width 217 height 6
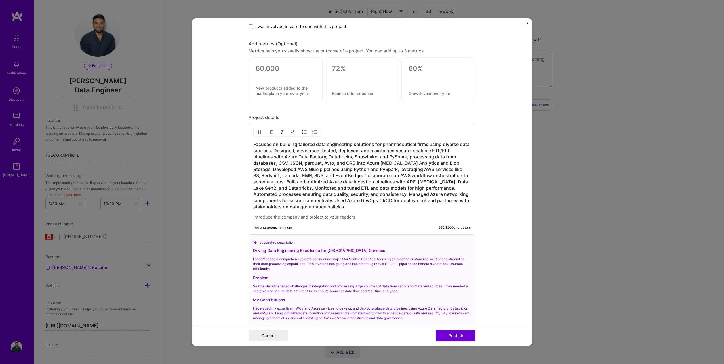
scroll to position [652, 0]
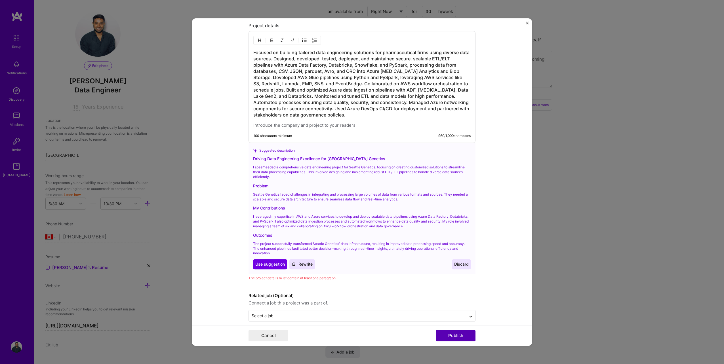
click at [464, 334] on button "Publish" at bounding box center [456, 335] width 40 height 11
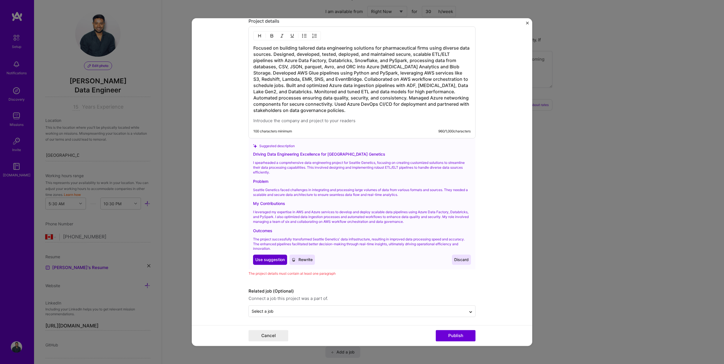
click at [266, 258] on span "Use suggestion" at bounding box center [269, 260] width 29 height 6
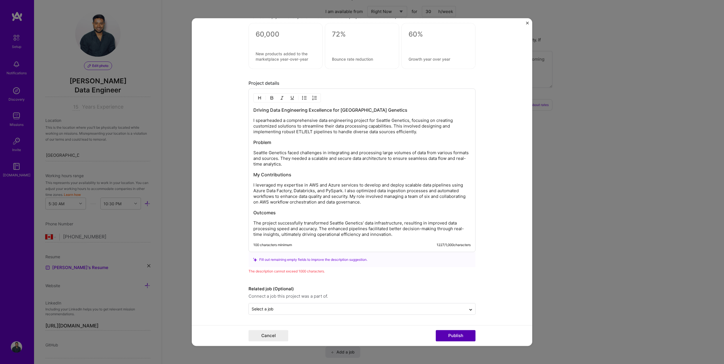
click at [454, 338] on button "Publish" at bounding box center [456, 335] width 40 height 11
click at [307, 211] on h3 "Outcomes" at bounding box center [361, 213] width 217 height 6
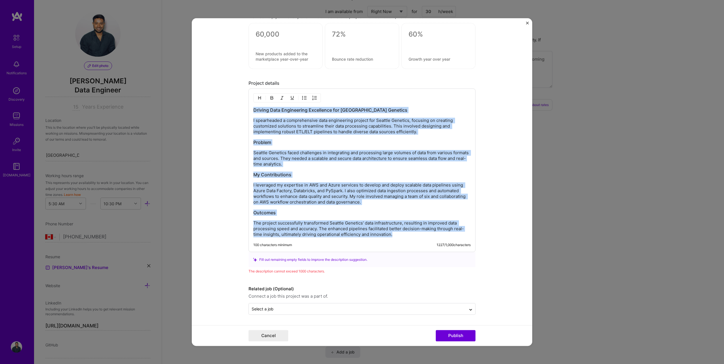
drag, startPoint x: 395, startPoint y: 237, endPoint x: 244, endPoint y: 109, distance: 198.1
click at [244, 109] on form "Project title Data Engineering for Seattle Genetics Company Sumphony Concerto A…" at bounding box center [362, 182] width 340 height 328
copy div "Driving Data Engineering Excellence for Seattle Genetics I spearheaded a compre…"
click at [314, 161] on p "Seattle Genetics faced challenges in integrating and processing large volumes o…" at bounding box center [361, 158] width 217 height 17
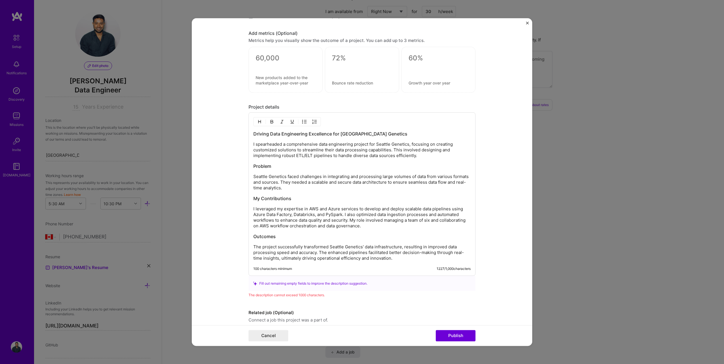
scroll to position [538, 0]
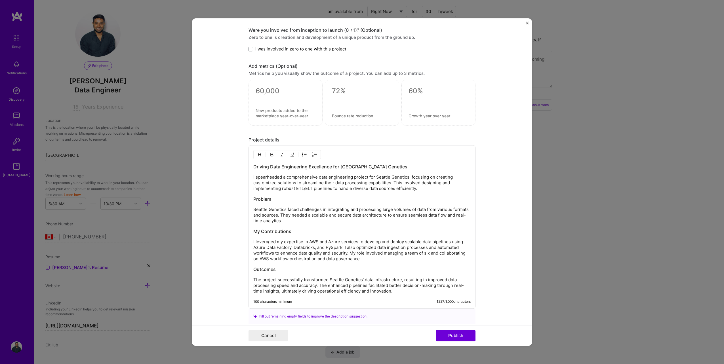
click at [318, 298] on div "Driving Data Engineering Excellence for Seattle Genetics I spearheaded a compre…" at bounding box center [361, 227] width 227 height 164
click at [338, 256] on p "I leveraged my expertise in AWS and Azure services to develop and deploy scalab…" at bounding box center [361, 250] width 217 height 23
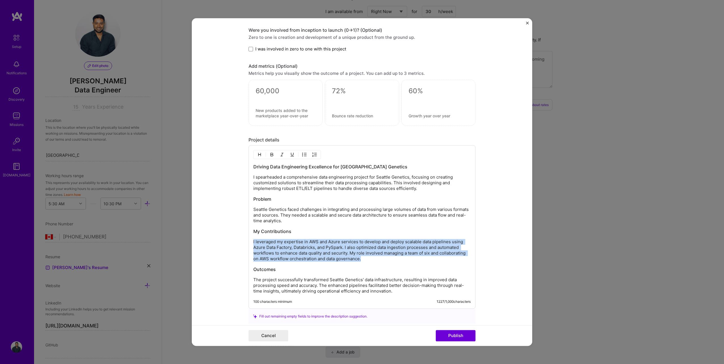
click at [338, 256] on p "I leveraged my expertise in AWS and Azure services to develop and deploy scalab…" at bounding box center [361, 250] width 217 height 23
click at [376, 261] on p "I leveraged my expertise in AWS and Azure services to develop and deploy scalab…" at bounding box center [361, 250] width 217 height 23
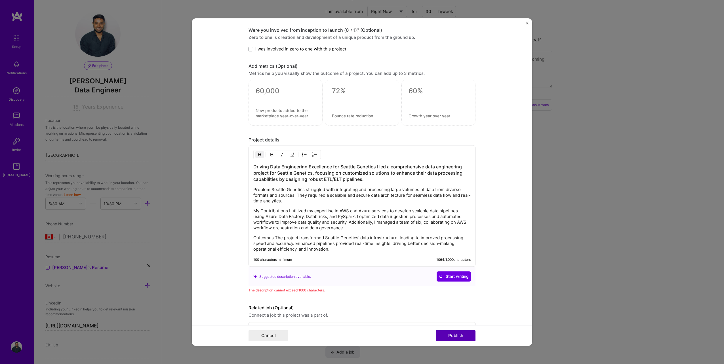
click at [441, 336] on button "Publish" at bounding box center [456, 335] width 40 height 11
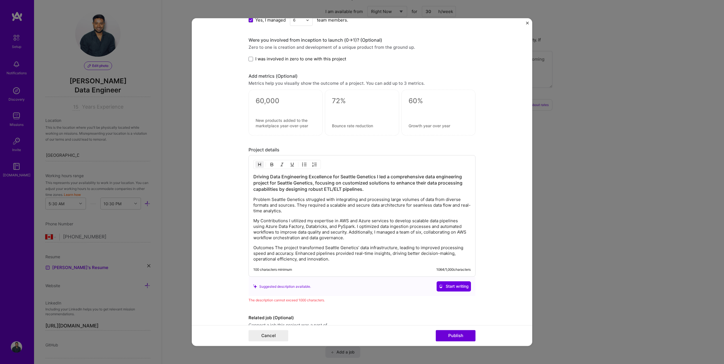
scroll to position [500, 0]
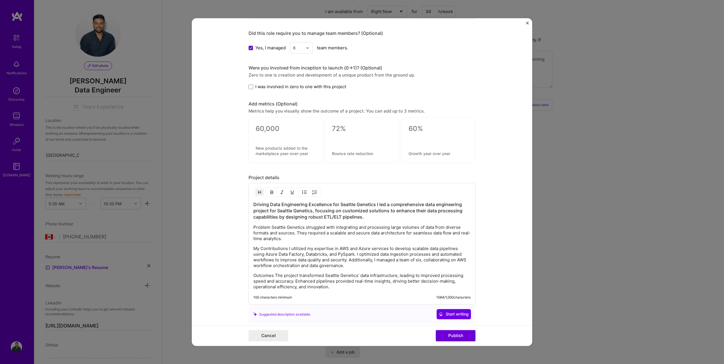
click at [316, 241] on p "Problem Seattle Genetics struggled with integrating and processing large volume…" at bounding box center [361, 233] width 217 height 17
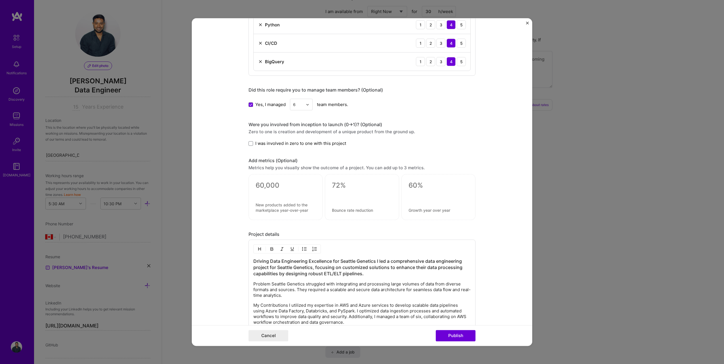
scroll to position [529, 0]
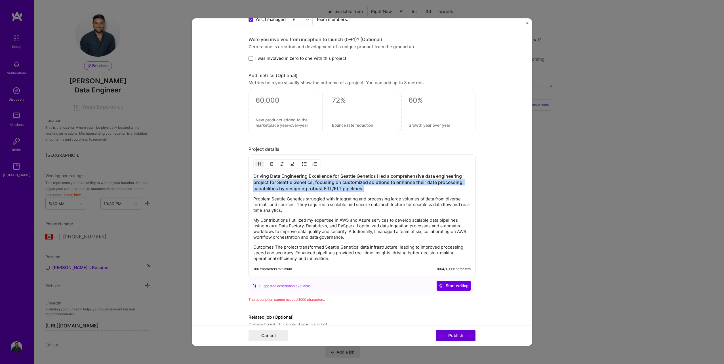
drag, startPoint x: 367, startPoint y: 189, endPoint x: 248, endPoint y: 181, distance: 119.7
click at [248, 181] on div "Driving Data Engineering Excellence for Seattle Genetics I led a comprehensive …" at bounding box center [361, 216] width 227 height 122
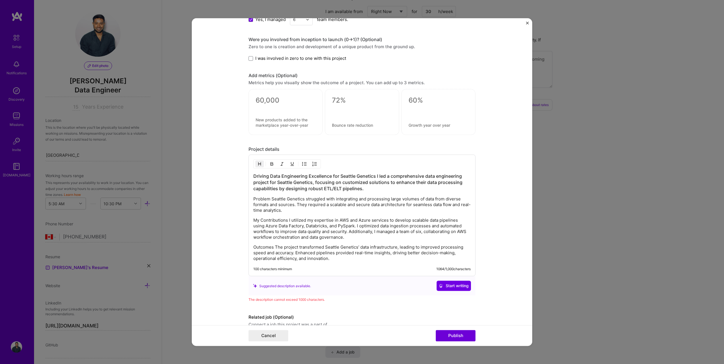
click at [357, 192] on div "Driving Data Engineering Excellence for Seattle Genetics I led a comprehensive …" at bounding box center [361, 217] width 217 height 88
drag, startPoint x: 371, startPoint y: 191, endPoint x: 248, endPoint y: 189, distance: 122.5
click at [248, 189] on div "Driving Data Engineering Excellence for Seattle Genetics I led a comprehensive …" at bounding box center [361, 216] width 227 height 122
click at [279, 197] on p "Problem Seattle Genetics struggled with integrating and processing large volume…" at bounding box center [361, 205] width 217 height 17
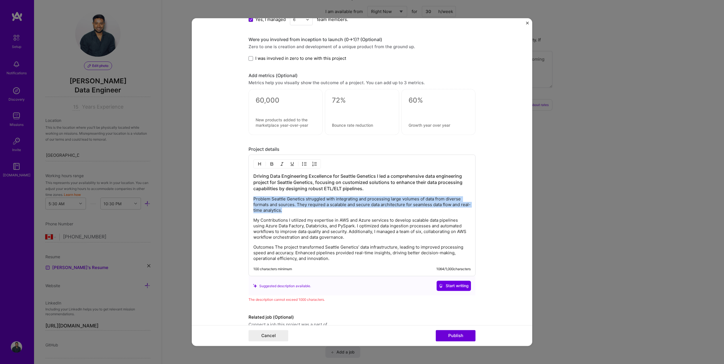
drag, startPoint x: 296, startPoint y: 209, endPoint x: 244, endPoint y: 198, distance: 53.5
click at [244, 198] on form "Project title Data Engineering for Seattle Genetics Company Sumphony Concerto A…" at bounding box center [362, 182] width 340 height 328
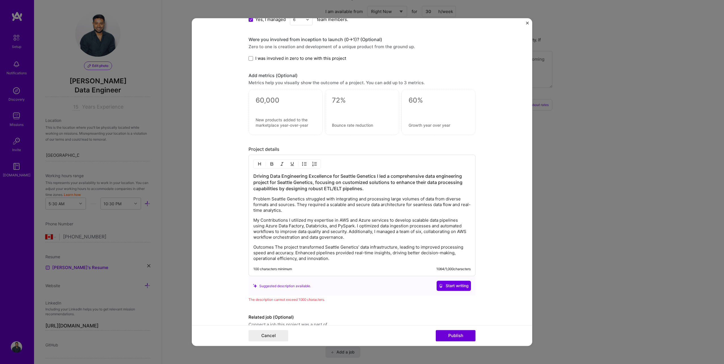
click at [313, 219] on p "My Contributions I utilized my expertise in AWS and Azure services to develop s…" at bounding box center [361, 229] width 217 height 23
click at [307, 211] on p "Problem Seattle Genetics struggled with integrating and processing large volume…" at bounding box center [361, 205] width 217 height 17
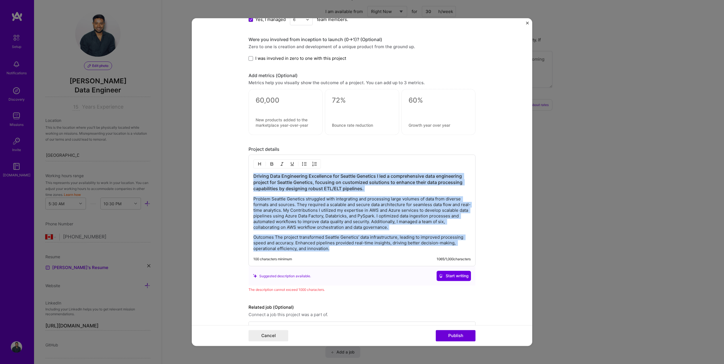
drag, startPoint x: 337, startPoint y: 250, endPoint x: 235, endPoint y: 172, distance: 128.4
click at [235, 172] on form "Project title Data Engineering for Seattle Genetics Company Sumphony Concerto A…" at bounding box center [362, 182] width 340 height 328
click at [289, 230] on p "Problem Seattle Genetics struggled with integrating and processing large volume…" at bounding box center [361, 214] width 217 height 34
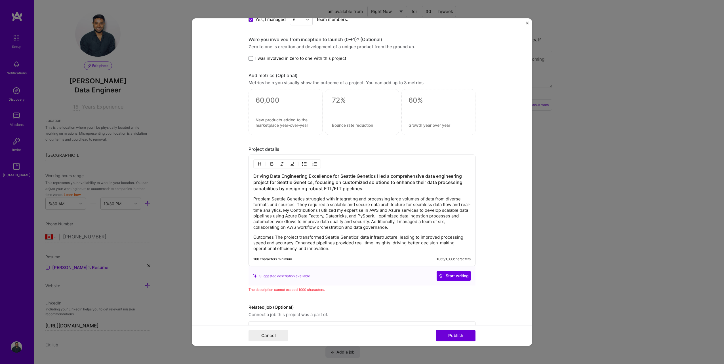
drag, startPoint x: 337, startPoint y: 253, endPoint x: 249, endPoint y: 190, distance: 108.5
click at [248, 189] on div "Driving Data Engineering Excellence for Seattle Genetics I led a comprehensive …" at bounding box center [361, 211] width 227 height 112
click at [329, 241] on p "Outcomes The project transformed Seattle Genetics' data infrastructure, leading…" at bounding box center [361, 243] width 217 height 17
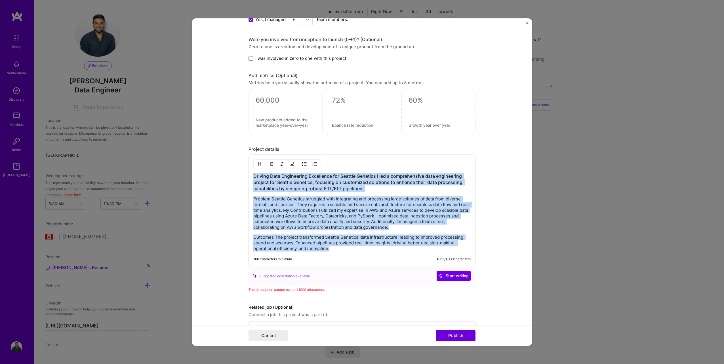
drag, startPoint x: 328, startPoint y: 247, endPoint x: 246, endPoint y: 170, distance: 112.5
click at [248, 170] on div "Driving Data Engineering Excellence for Seattle Genetics I led a comprehensive …" at bounding box center [361, 211] width 227 height 112
click at [336, 242] on p "Outcomes The project transformed Seattle Genetics' data infrastructure, leading…" at bounding box center [361, 243] width 217 height 17
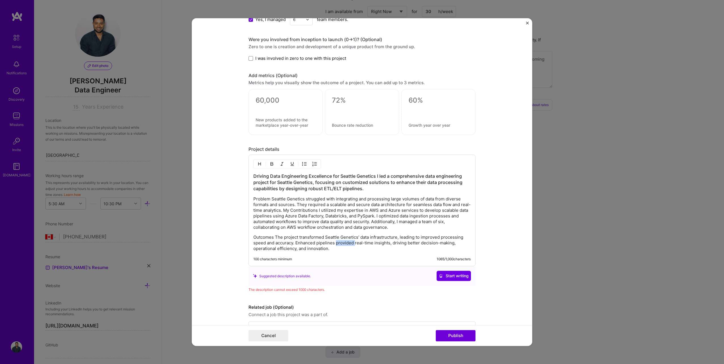
click at [336, 242] on p "Outcomes The project transformed Seattle Genetics' data infrastructure, leading…" at bounding box center [361, 243] width 217 height 17
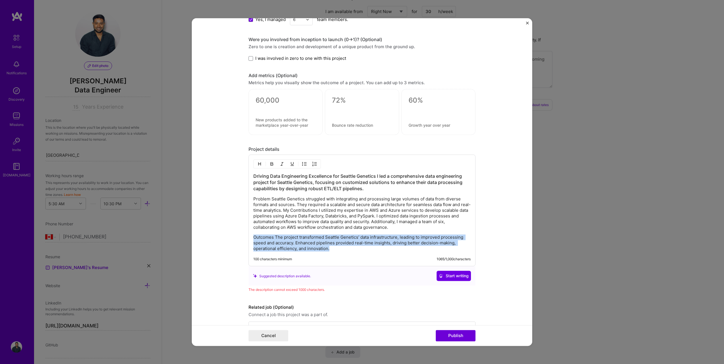
click at [336, 242] on p "Outcomes The project transformed Seattle Genetics' data infrastructure, leading…" at bounding box center [361, 243] width 217 height 17
click at [340, 247] on p "Outcomes The project transformed Seattle Genetics' data infrastructure, leading…" at bounding box center [361, 243] width 217 height 17
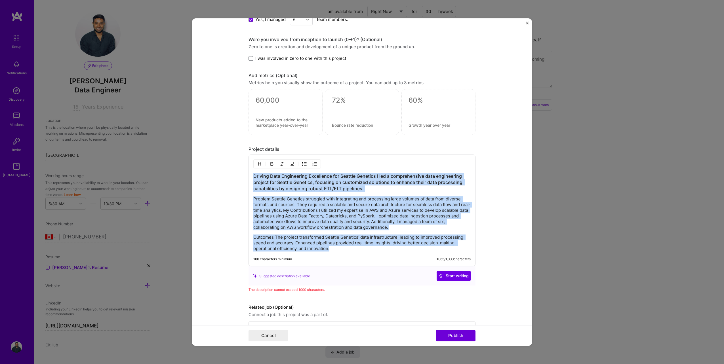
drag, startPoint x: 344, startPoint y: 250, endPoint x: 231, endPoint y: 159, distance: 145.2
click at [231, 159] on form "Project title Data Engineering for Seattle Genetics Company Sumphony Concerto A…" at bounding box center [362, 182] width 340 height 328
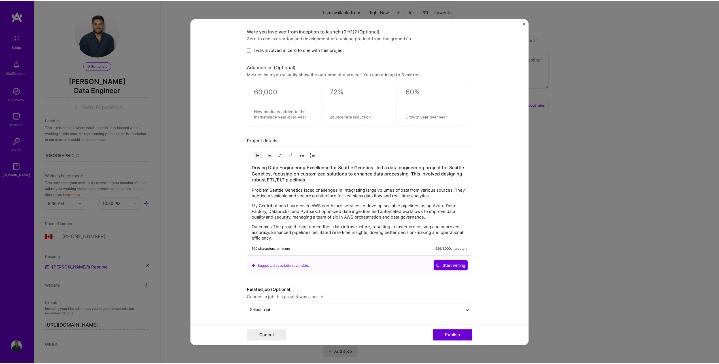
scroll to position [539, 0]
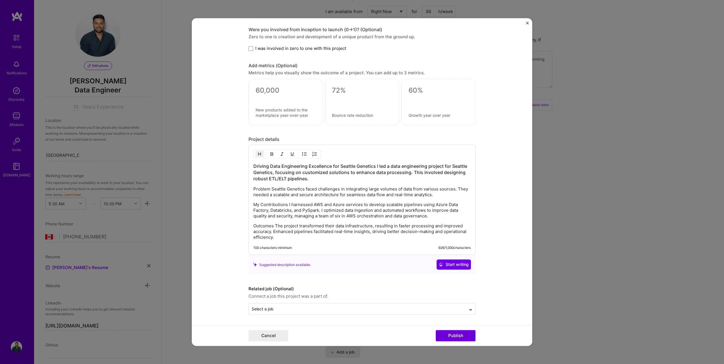
click at [449, 336] on button "Publish" at bounding box center [456, 335] width 40 height 11
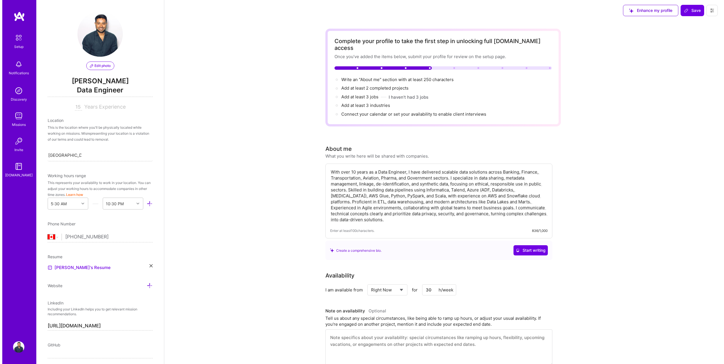
scroll to position [0, 0]
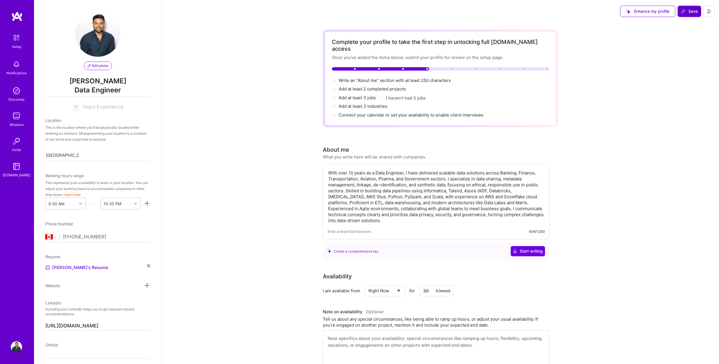
click at [691, 9] on span "Save" at bounding box center [689, 12] width 17 height 6
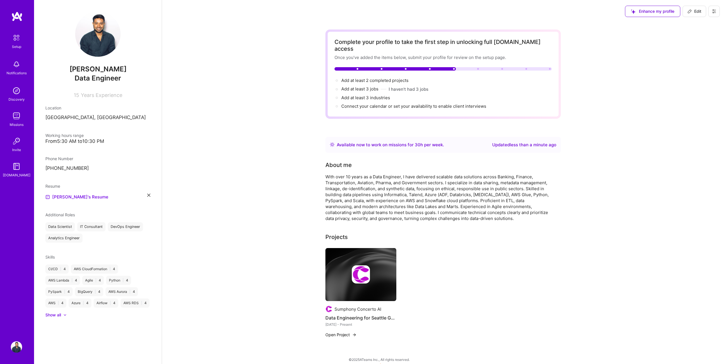
click at [340, 332] on button "Open Project" at bounding box center [340, 335] width 31 height 6
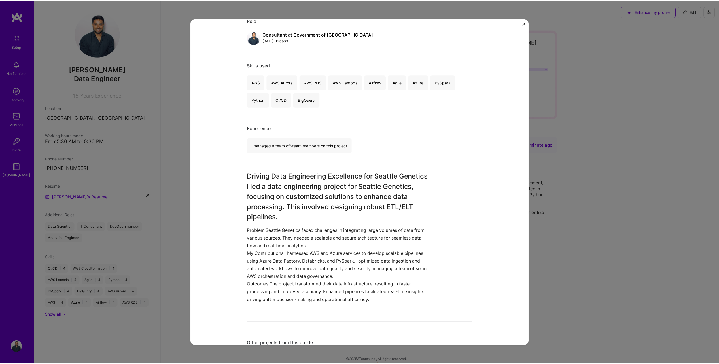
scroll to position [185, 0]
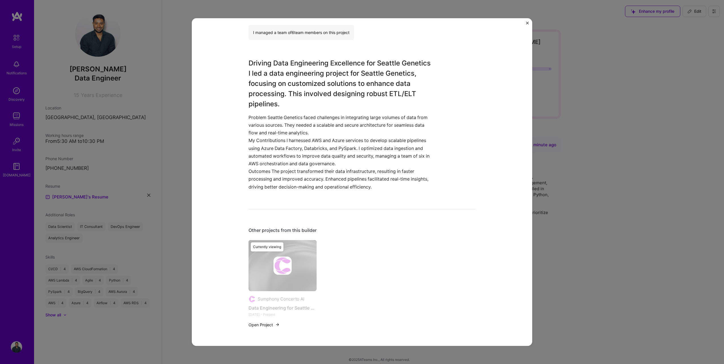
click at [527, 22] on img "Close" at bounding box center [527, 23] width 3 height 3
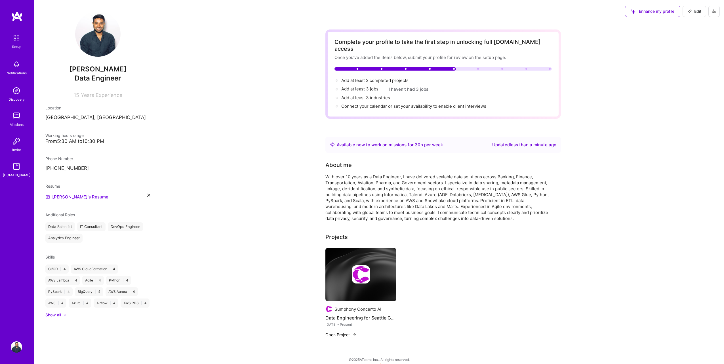
click at [660, 12] on span "Enhance my profile" at bounding box center [652, 12] width 43 height 6
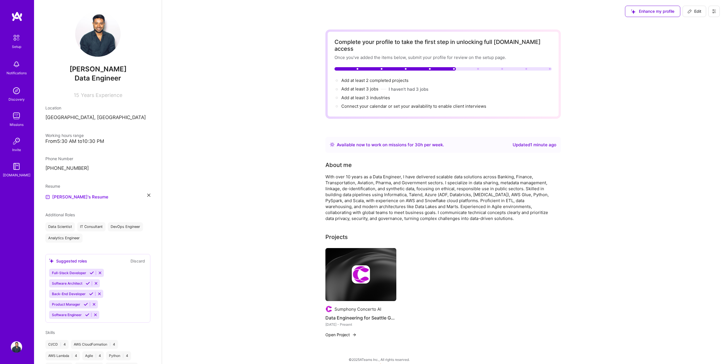
click at [342, 332] on button "Open Project" at bounding box center [340, 335] width 31 height 6
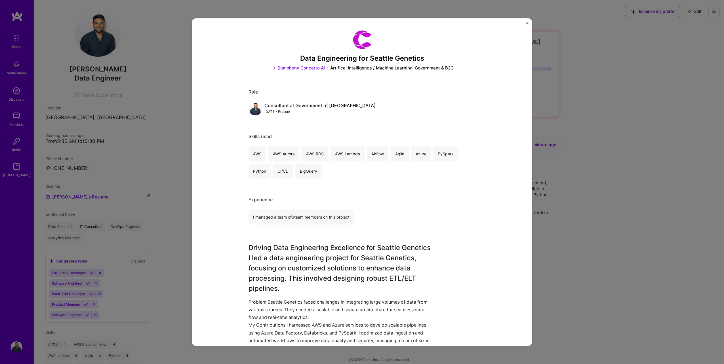
click at [325, 67] on div "Sumphony Concerto AI Artifical Intelligence / Machine Learning, Government & B2G" at bounding box center [361, 68] width 227 height 6
click at [327, 68] on div "Sumphony Concerto AI Artifical Intelligence / Machine Learning, Government & B2G" at bounding box center [361, 68] width 227 height 6
click at [527, 23] on img "Close" at bounding box center [527, 23] width 3 height 3
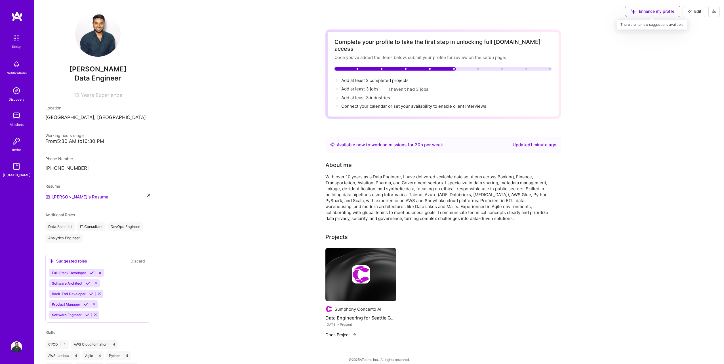
click at [652, 11] on div "Enhance my profile" at bounding box center [652, 11] width 55 height 11
drag, startPoint x: 352, startPoint y: 136, endPoint x: 440, endPoint y: 135, distance: 88.2
click at [440, 142] on div "Available now to work on missions for 30 h per week ." at bounding box center [390, 145] width 107 height 7
click at [537, 142] on div "Updated 1 minute ago" at bounding box center [534, 145] width 44 height 7
click at [398, 86] on button "I haven't had 3 jobs" at bounding box center [409, 89] width 40 height 6
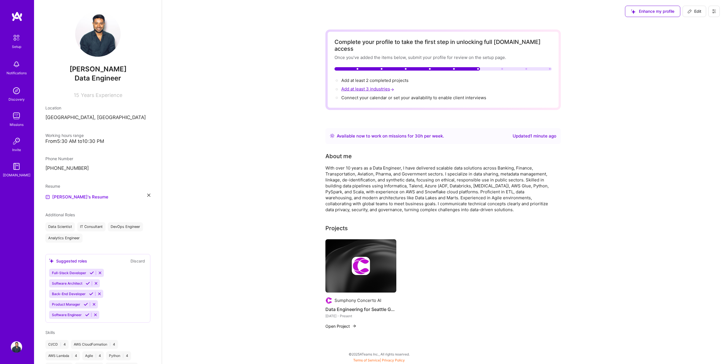
click at [380, 86] on span "Add at least 3 industries →" at bounding box center [368, 88] width 54 height 5
select select "CA"
select select "Right Now"
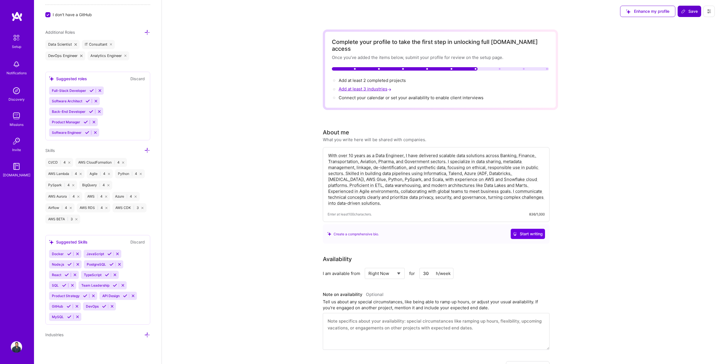
scroll to position [355, 0]
click at [381, 86] on span "Add at least 3 industries →" at bounding box center [366, 88] width 54 height 5
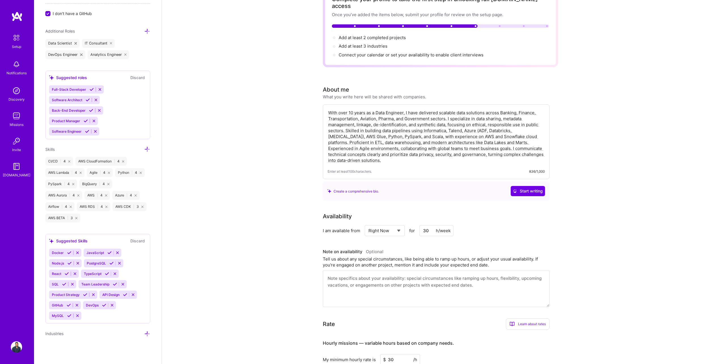
scroll to position [0, 0]
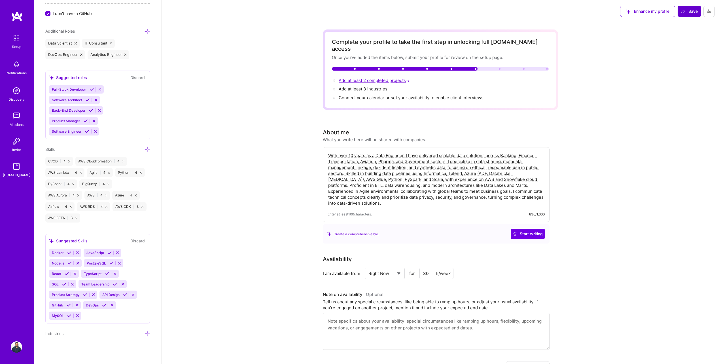
click at [363, 78] on span "Add at least 2 completed projects →" at bounding box center [375, 80] width 72 height 5
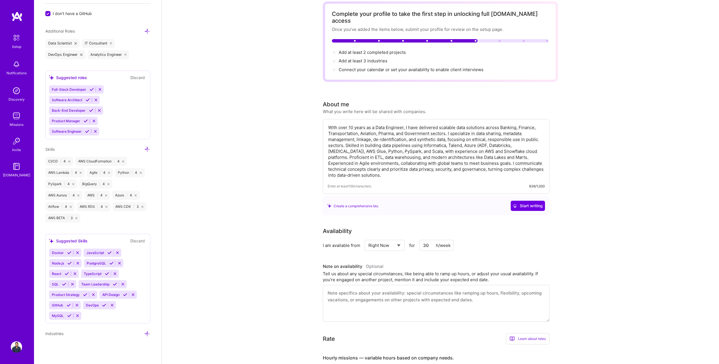
scroll to position [26, 0]
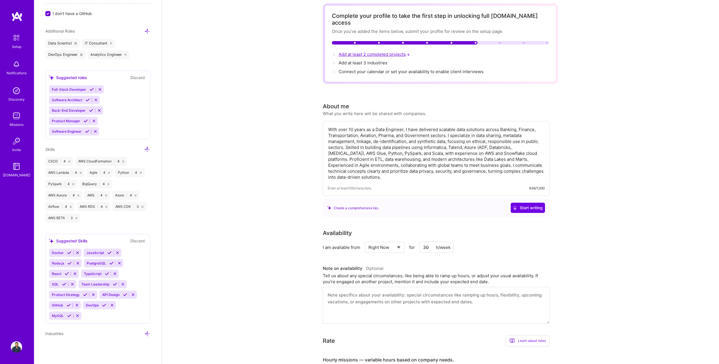
click at [398, 52] on span "Add at least 2 completed projects →" at bounding box center [375, 54] width 72 height 5
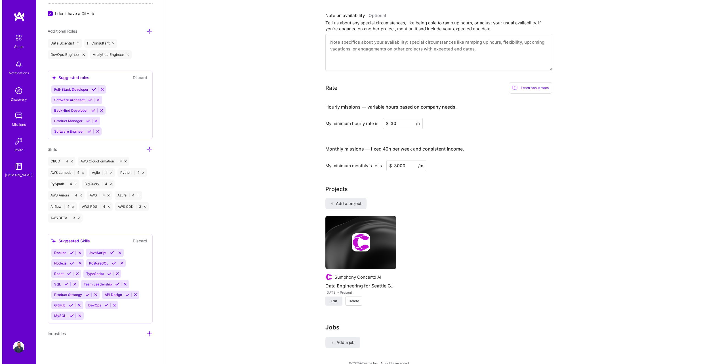
scroll to position [281, 0]
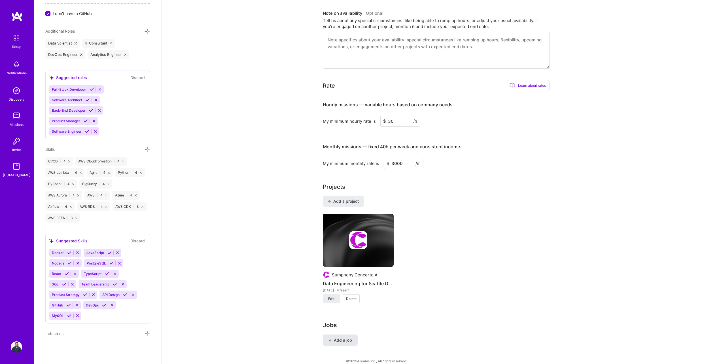
click at [343, 337] on span "Add a job" at bounding box center [341, 340] width 24 height 6
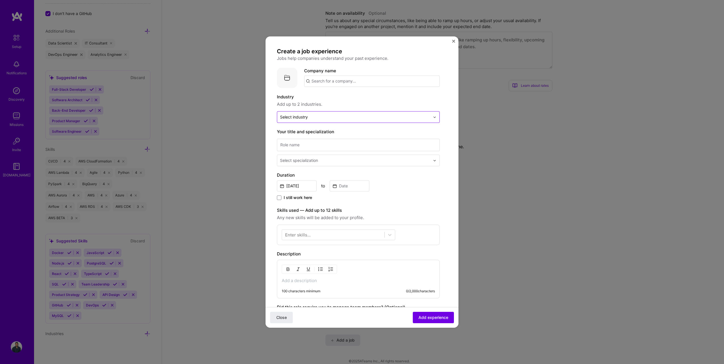
click at [328, 115] on input "text" at bounding box center [355, 117] width 150 height 6
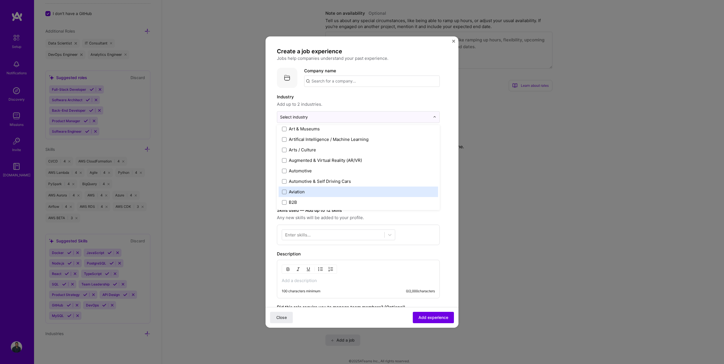
scroll to position [85, 0]
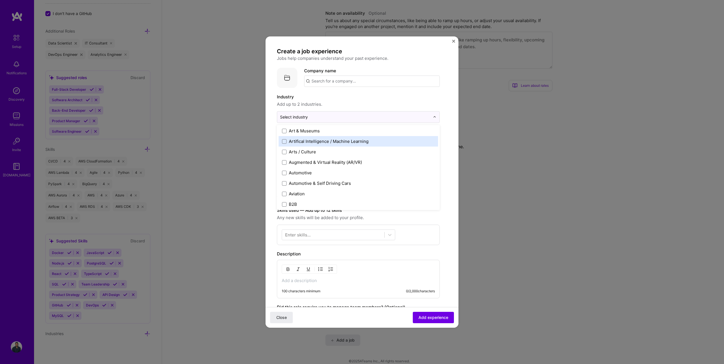
click at [326, 140] on div "Artifical Intelligence / Machine Learning" at bounding box center [329, 141] width 80 height 6
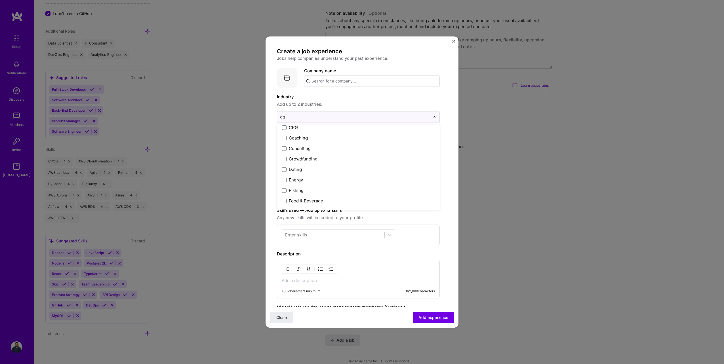
scroll to position [0, 0]
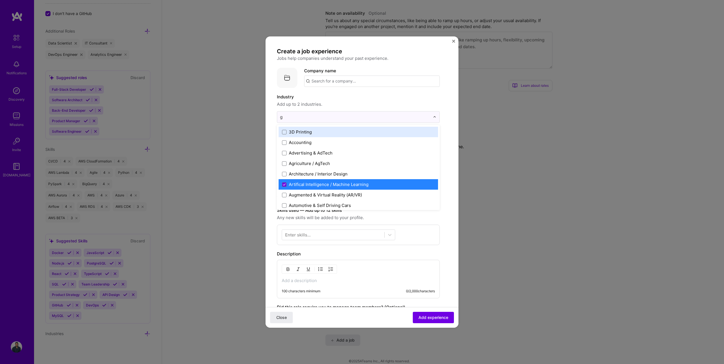
type input "go"
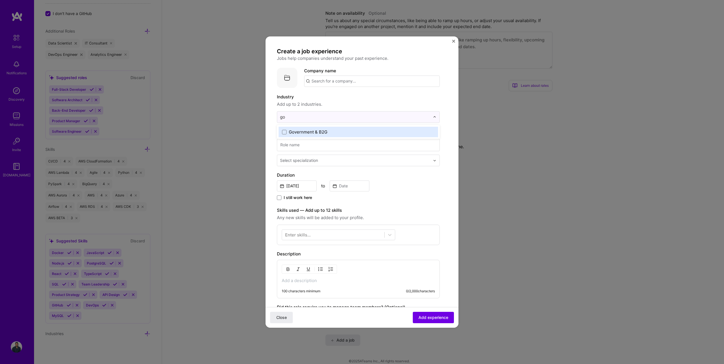
click at [323, 132] on div "Government & B2G" at bounding box center [308, 132] width 39 height 6
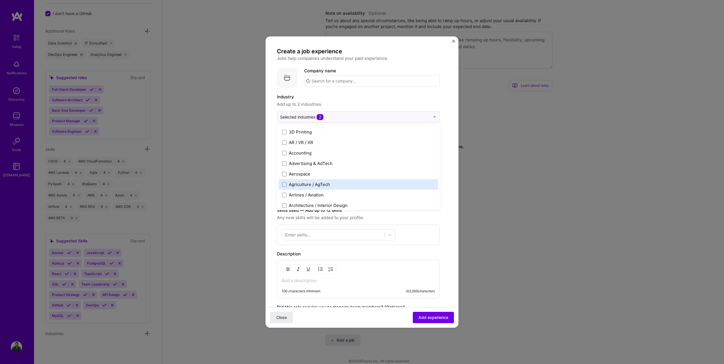
click at [446, 160] on form "Create a job experience Jobs help companies understand your past experience. Co…" at bounding box center [361, 234] width 193 height 373
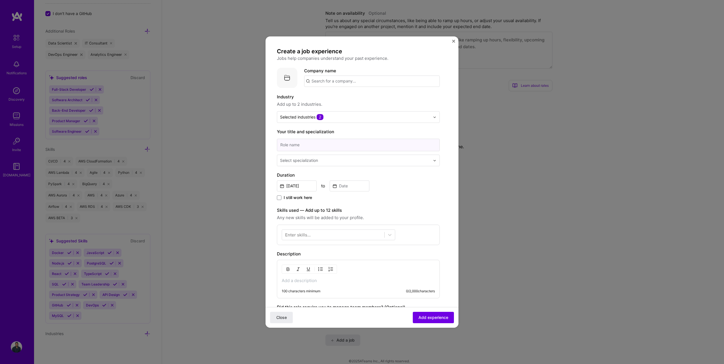
click at [300, 145] on input at bounding box center [358, 145] width 163 height 12
type input "Consultant"
click at [306, 160] on div "Select specialization" at bounding box center [299, 160] width 38 height 6
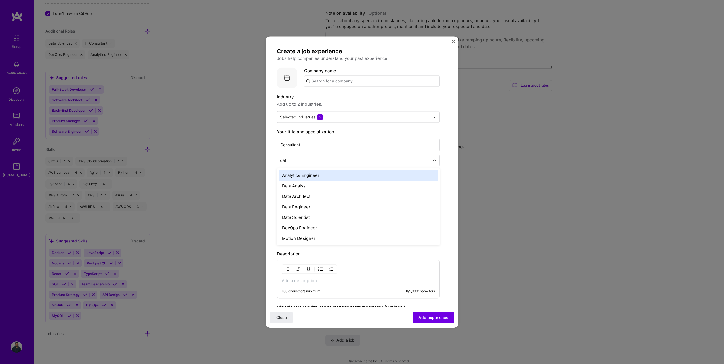
type input "data"
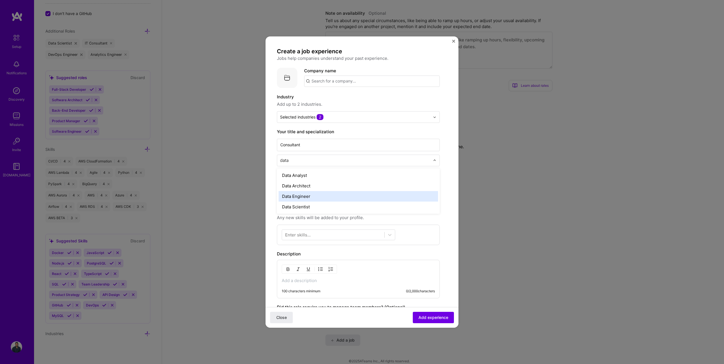
click at [313, 198] on div "Data Engineer" at bounding box center [357, 196] width 159 height 10
click at [286, 197] on span "I still work here" at bounding box center [298, 198] width 28 height 6
click at [0, 0] on input "I still work here" at bounding box center [0, 0] width 0 height 0
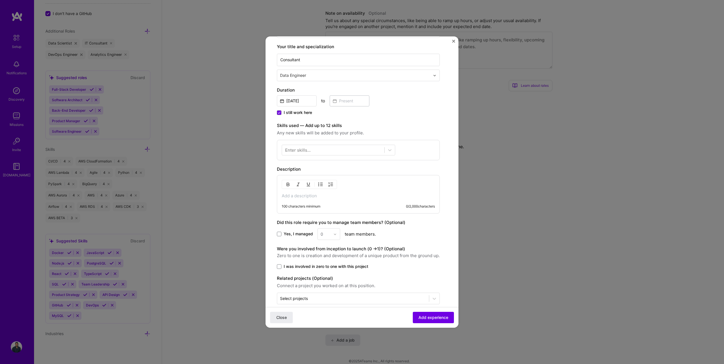
scroll to position [94, 0]
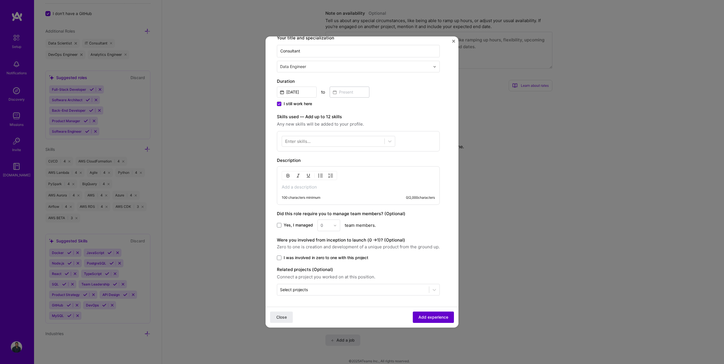
click at [424, 317] on span "Add experience" at bounding box center [433, 317] width 30 height 6
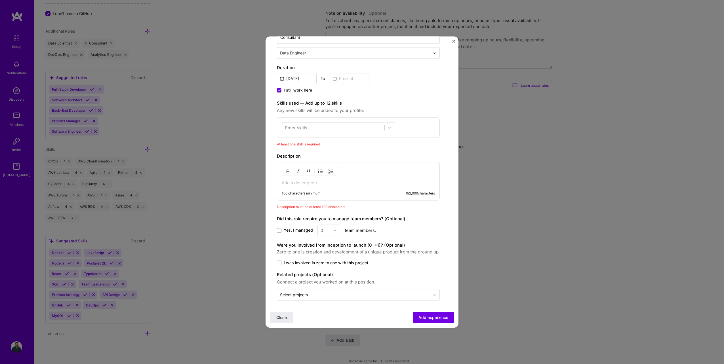
scroll to position [116, 0]
click at [387, 127] on icon at bounding box center [390, 127] width 6 height 6
click at [300, 149] on div "Azure" at bounding box center [338, 150] width 107 height 6
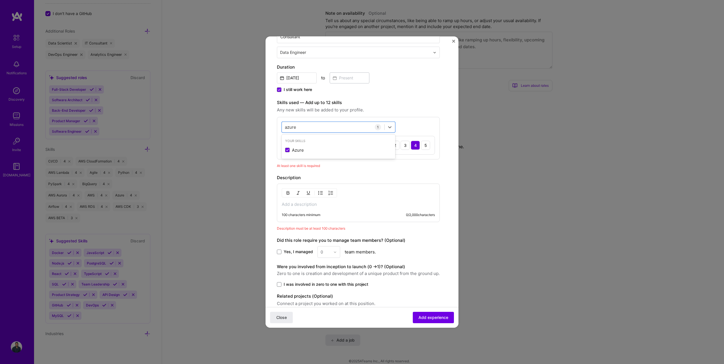
type input "azure"
click at [346, 212] on div "100 characters minimum 0 / 2,000 characters" at bounding box center [358, 202] width 163 height 39
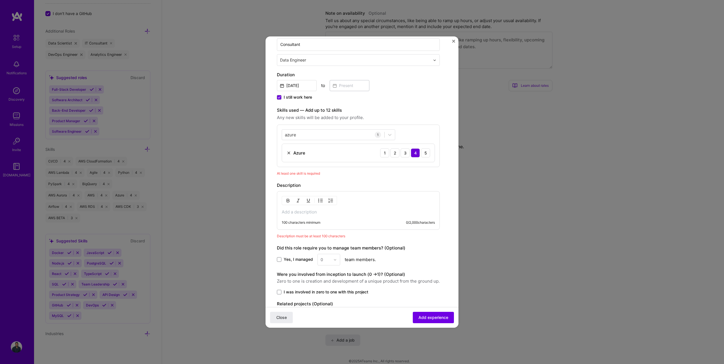
scroll to position [143, 0]
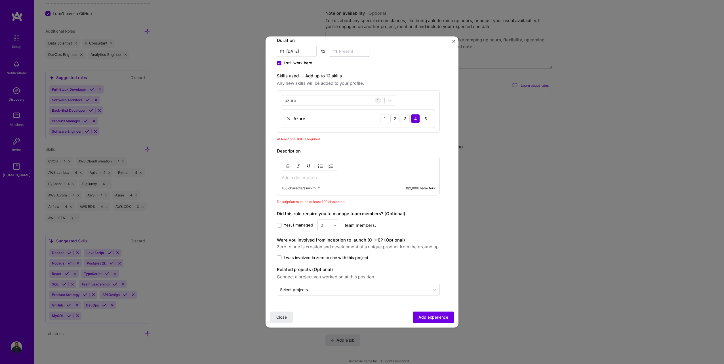
click at [341, 176] on p at bounding box center [358, 178] width 153 height 6
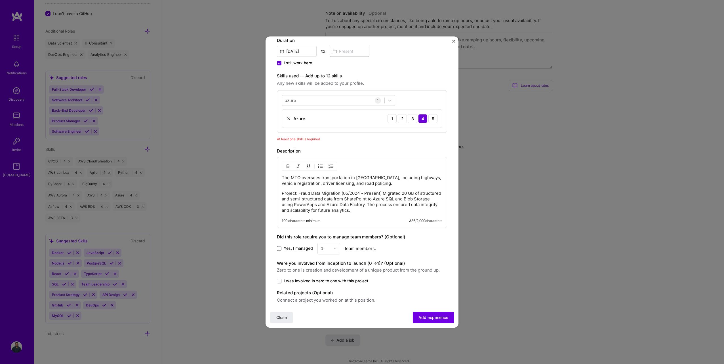
scroll to position [166, 0]
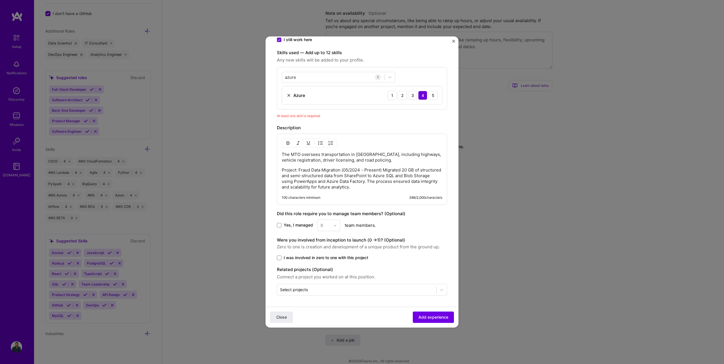
click at [299, 223] on span "Yes, I managed" at bounding box center [298, 226] width 29 height 6
click at [0, 0] on input "Yes, I managed" at bounding box center [0, 0] width 0 height 0
click at [329, 223] on input "text" at bounding box center [325, 225] width 10 height 6
click at [324, 281] on div "5" at bounding box center [328, 282] width 19 height 10
click at [424, 317] on span "Add experience" at bounding box center [433, 317] width 30 height 6
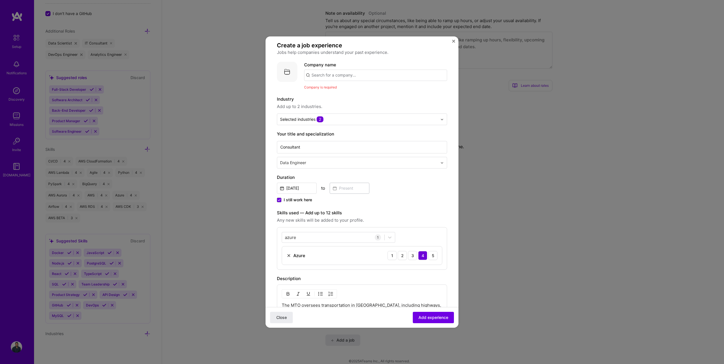
scroll to position [0, 0]
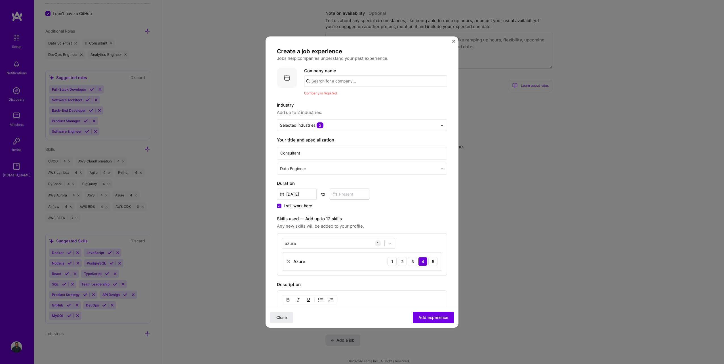
click at [335, 80] on input "text" at bounding box center [375, 80] width 143 height 11
type input "ministry of transportation [GEOGRAPHIC_DATA]"
click at [365, 96] on div "ministry of transportation [GEOGRAPHIC_DATA]" at bounding box center [387, 97] width 103 height 10
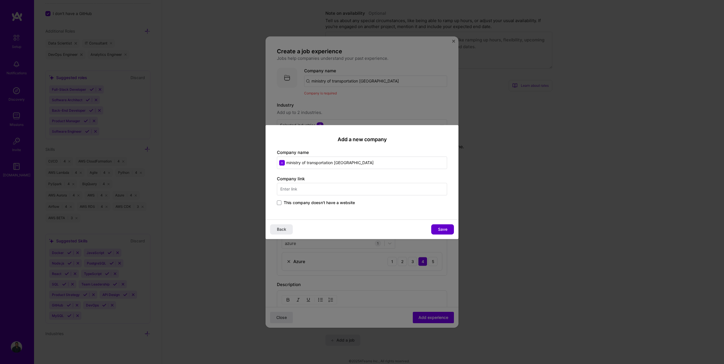
type input "ministry of transportation [GEOGRAPHIC_DATA]"
click at [444, 230] on span "Save" at bounding box center [442, 230] width 9 height 6
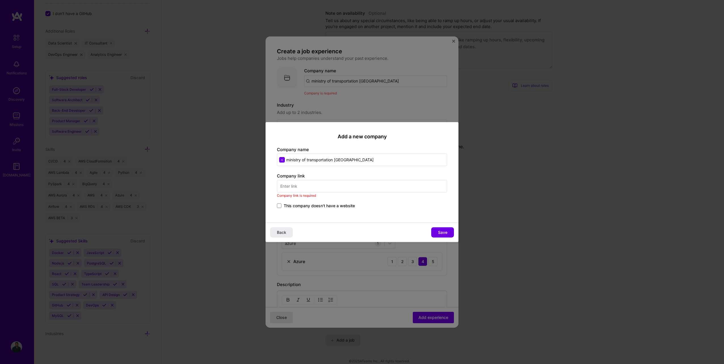
click at [305, 208] on span "This company doesn't have a website" at bounding box center [319, 206] width 71 height 6
click at [0, 0] on input "This company doesn't have a website" at bounding box center [0, 0] width 0 height 0
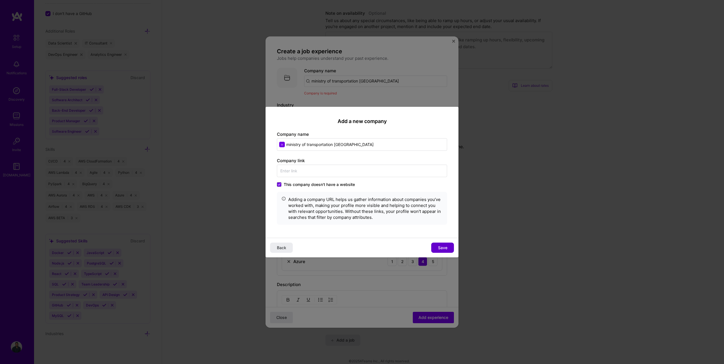
click at [441, 248] on span "Save" at bounding box center [442, 248] width 9 height 6
type input "ministry of transportation [GEOGRAPHIC_DATA]"
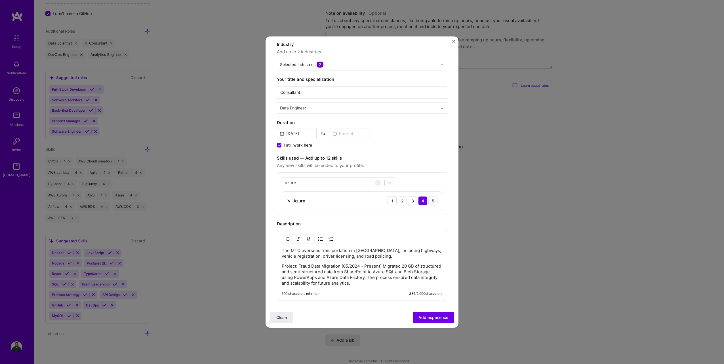
scroll to position [157, 0]
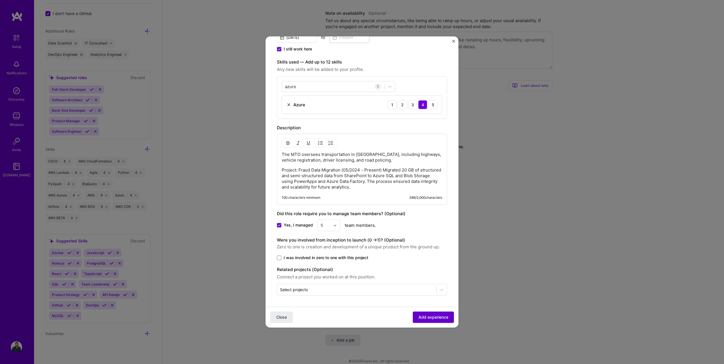
click at [430, 318] on span "Add experience" at bounding box center [433, 317] width 30 height 6
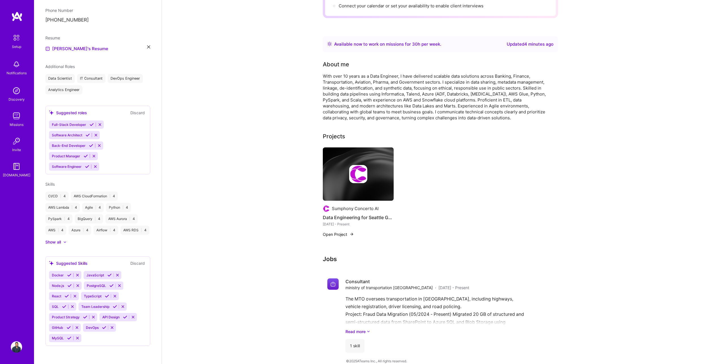
scroll to position [0, 0]
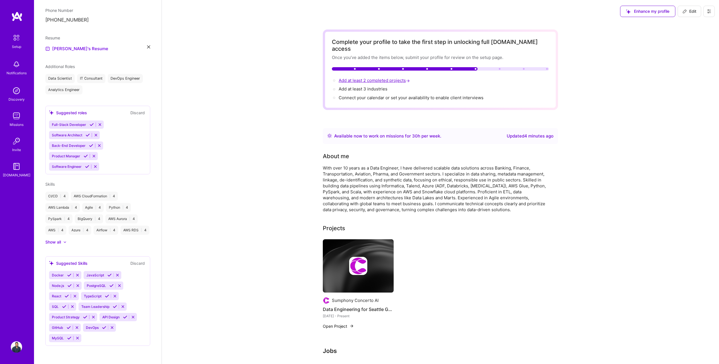
click at [383, 78] on span "Add at least 2 completed projects →" at bounding box center [375, 80] width 72 height 5
select select "CA"
select select "Right Now"
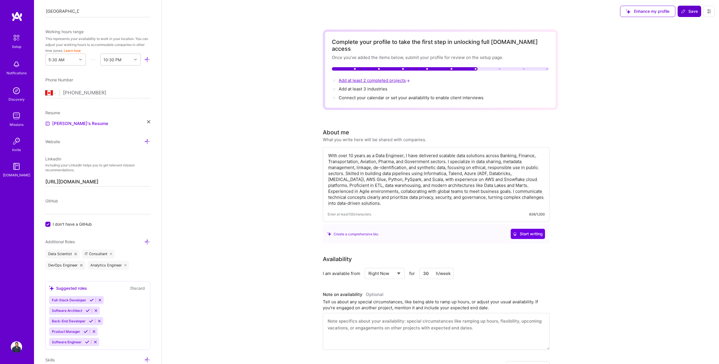
click at [369, 78] on span "Add at least 2 completed projects →" at bounding box center [375, 80] width 72 height 5
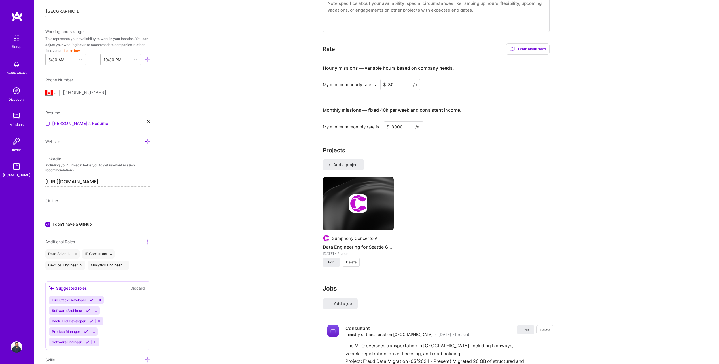
scroll to position [365, 0]
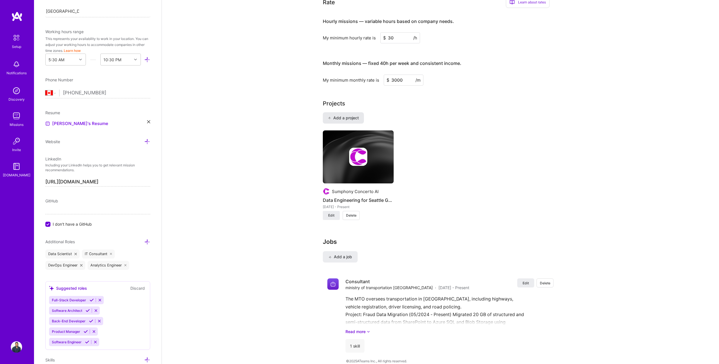
click at [341, 115] on span "Add a project" at bounding box center [343, 118] width 31 height 6
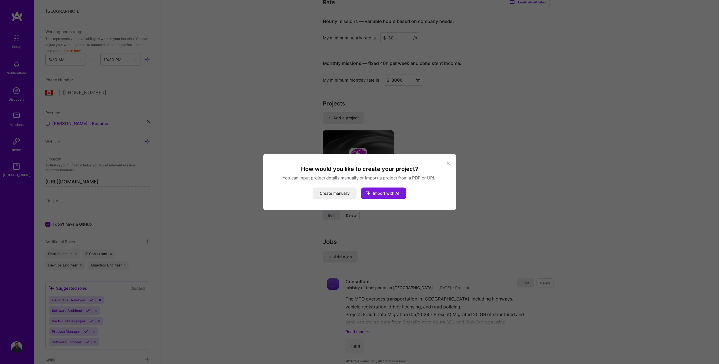
click at [384, 193] on span "Import with AI" at bounding box center [386, 193] width 26 height 5
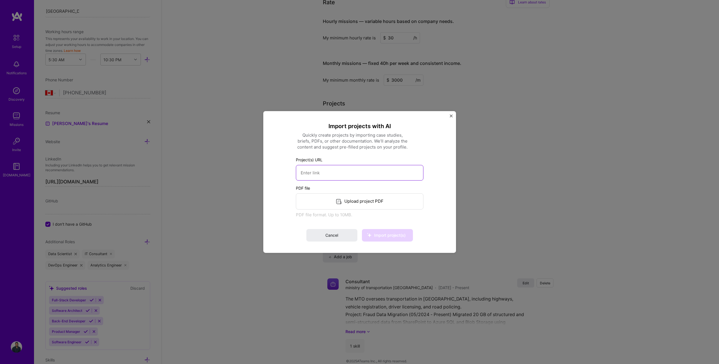
click at [342, 173] on input at bounding box center [360, 173] width 128 height 16
click at [452, 115] on img "Close" at bounding box center [451, 116] width 3 height 3
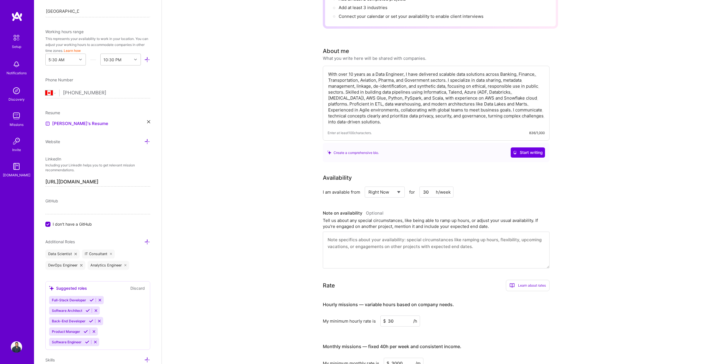
scroll to position [0, 0]
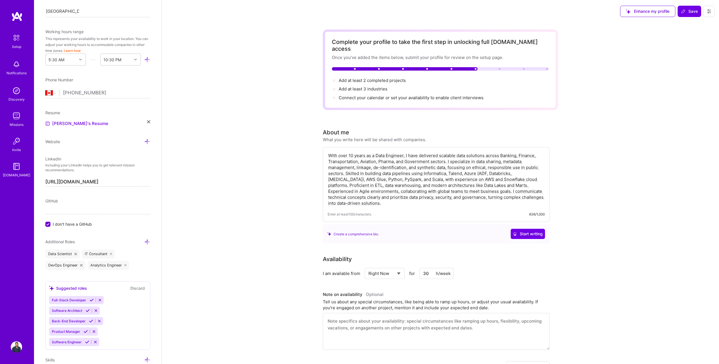
drag, startPoint x: 690, startPoint y: 10, endPoint x: 694, endPoint y: 36, distance: 26.0
click at [691, 10] on span "Save" at bounding box center [689, 12] width 17 height 6
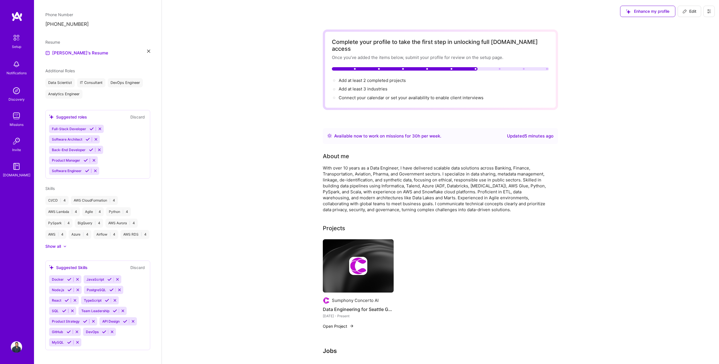
scroll to position [132, 0]
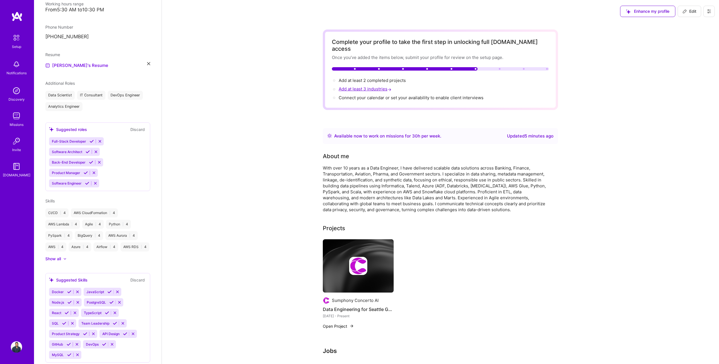
click at [375, 86] on span "Add at least 3 industries →" at bounding box center [366, 88] width 54 height 5
select select "CA"
select select "Right Now"
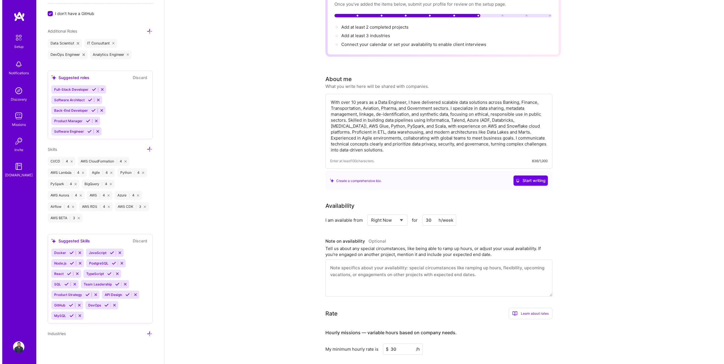
scroll to position [0, 0]
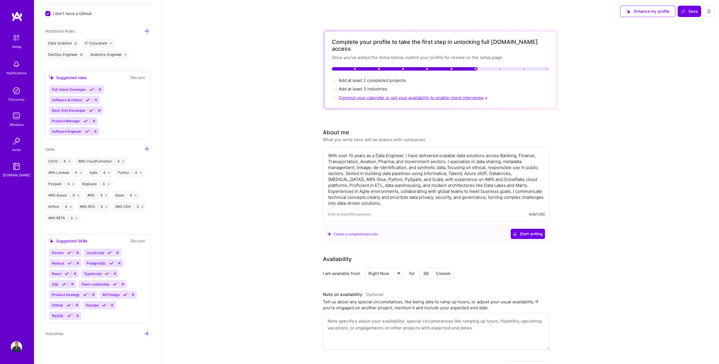
click at [429, 95] on span "Connect your calendar or set your availability to enable client interviews →" at bounding box center [414, 97] width 150 height 5
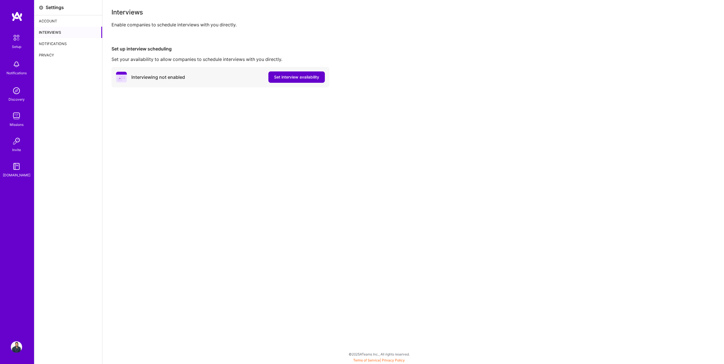
click at [289, 78] on span "Set interview availability" at bounding box center [296, 77] width 45 height 6
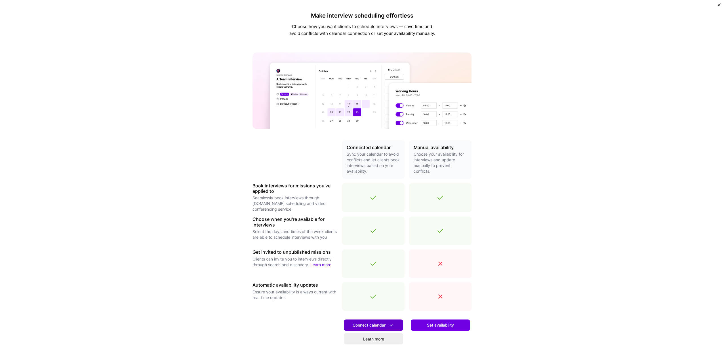
click at [374, 327] on span "Connect calendar" at bounding box center [373, 325] width 42 height 6
click at [369, 335] on button "Google calendar" at bounding box center [366, 341] width 74 height 15
